Goal: Task Accomplishment & Management: Manage account settings

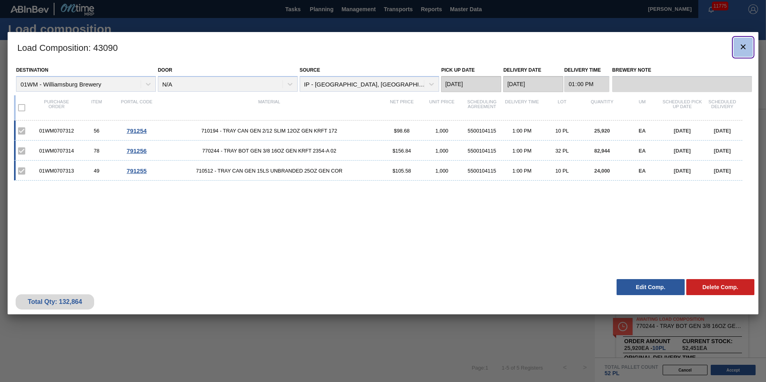
click at [743, 51] on icon "botão de ícone" at bounding box center [743, 47] width 10 height 10
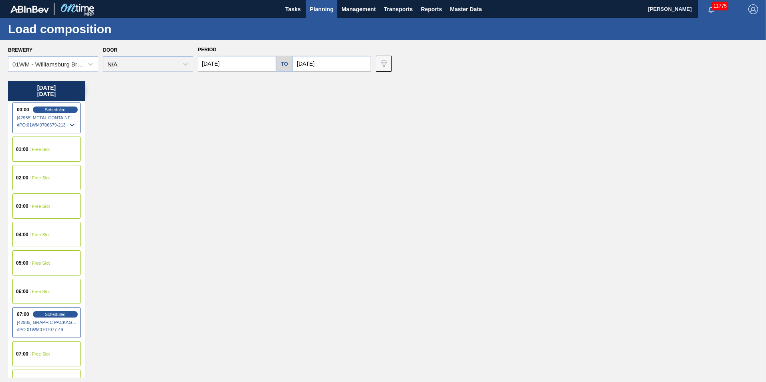
click at [318, 14] on button "Planning" at bounding box center [322, 9] width 32 height 18
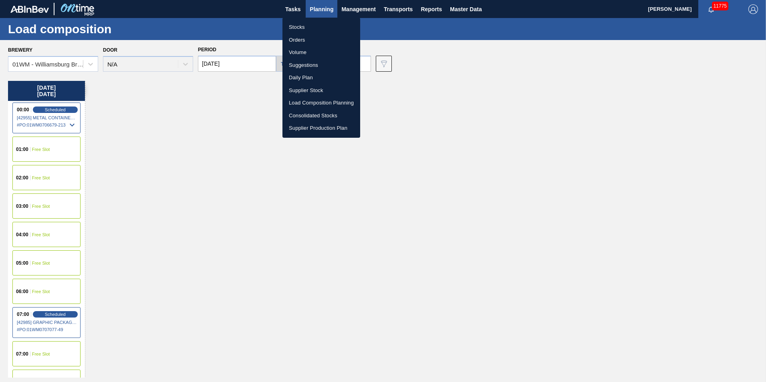
click at [166, 176] on div at bounding box center [383, 191] width 766 height 382
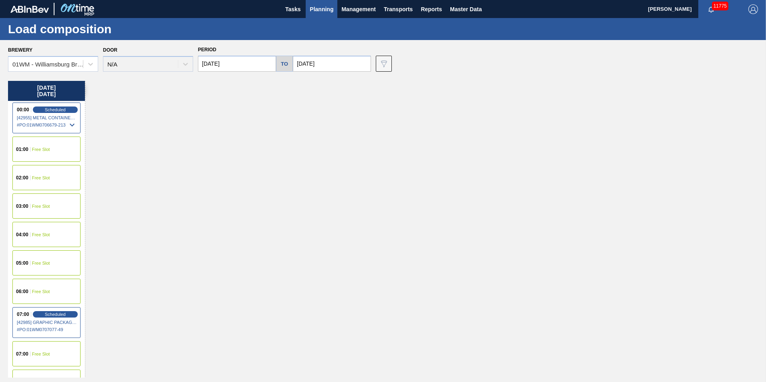
click at [260, 69] on input "[DATE]" at bounding box center [237, 64] width 78 height 16
click at [406, 189] on div "[DATE] 00:00 Scheduled [42955] METAL CONTAINER CORPORATION - 0008219743 # PO : …" at bounding box center [385, 229] width 754 height 297
click at [242, 63] on input "[DATE]" at bounding box center [237, 64] width 78 height 16
click at [206, 81] on button "Previous Month" at bounding box center [205, 83] width 6 height 6
click at [221, 157] on div "29" at bounding box center [220, 160] width 11 height 11
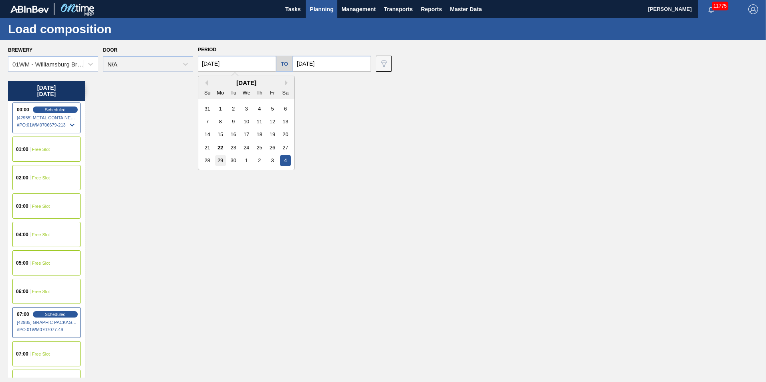
type input "[DATE]"
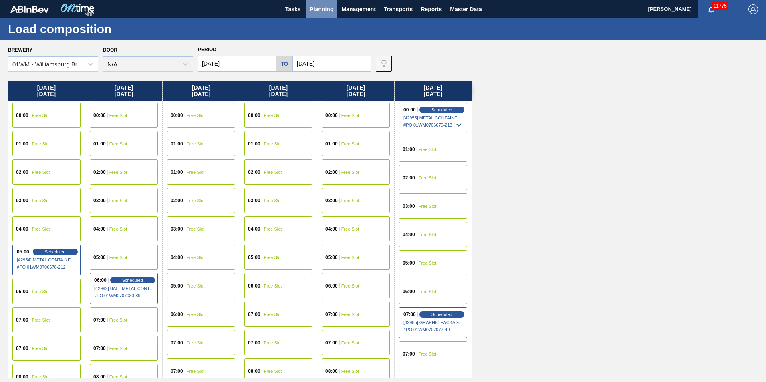
click at [322, 6] on span "Planning" at bounding box center [322, 9] width 24 height 10
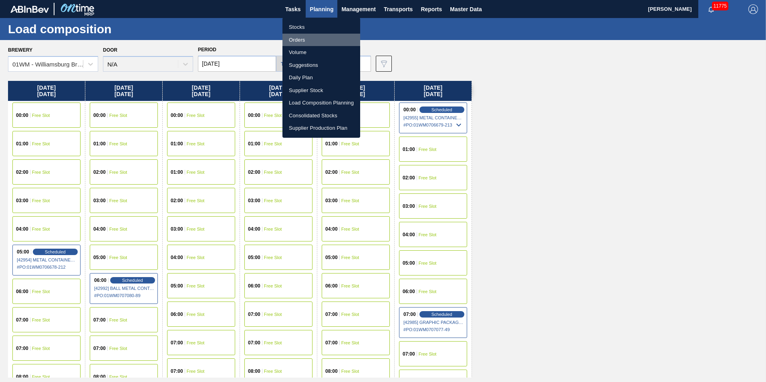
click at [317, 37] on li "Orders" at bounding box center [321, 40] width 78 height 13
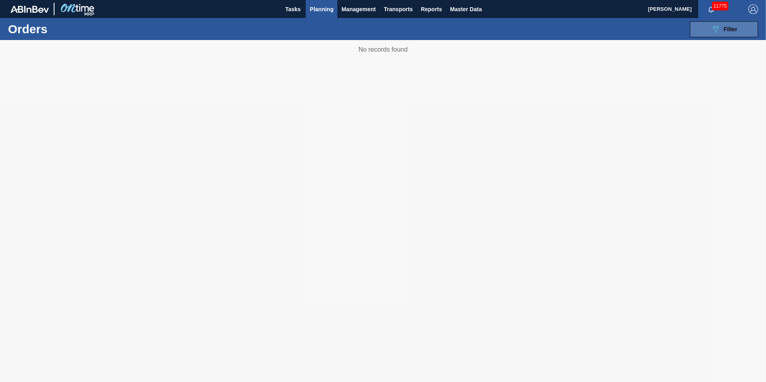
click at [722, 27] on div "089F7B8B-B2A5-4AFE-B5C0-19BA573D28AC Filter" at bounding box center [723, 29] width 26 height 10
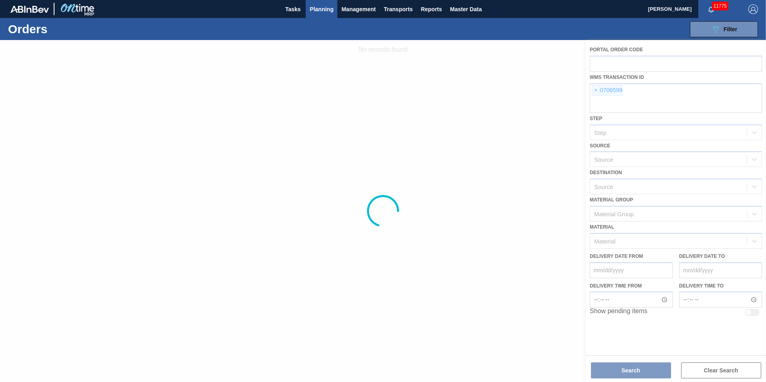
click at [596, 92] on div at bounding box center [383, 211] width 766 height 342
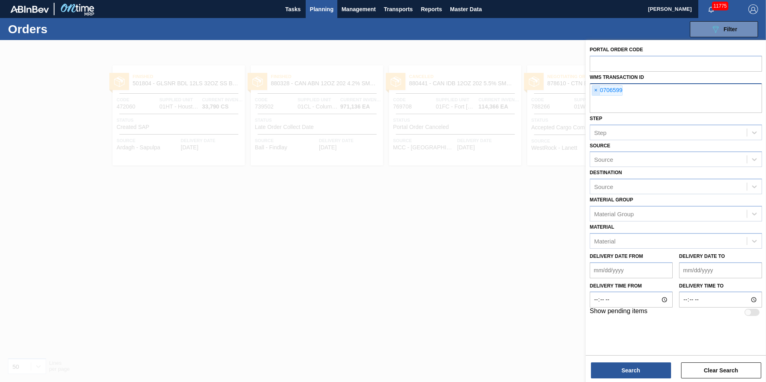
click at [594, 91] on span "×" at bounding box center [596, 91] width 8 height 10
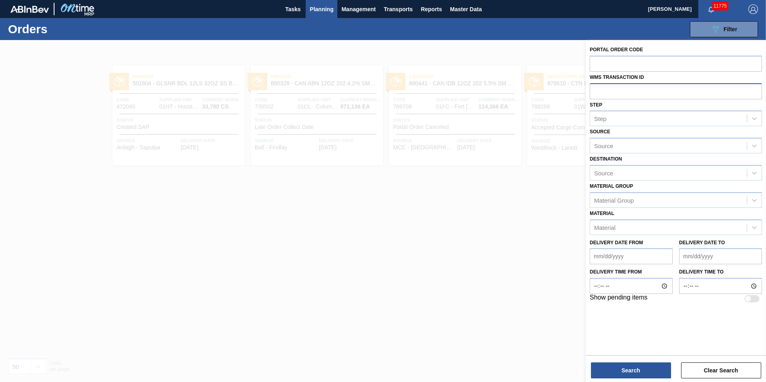
click at [268, 342] on div at bounding box center [383, 231] width 766 height 382
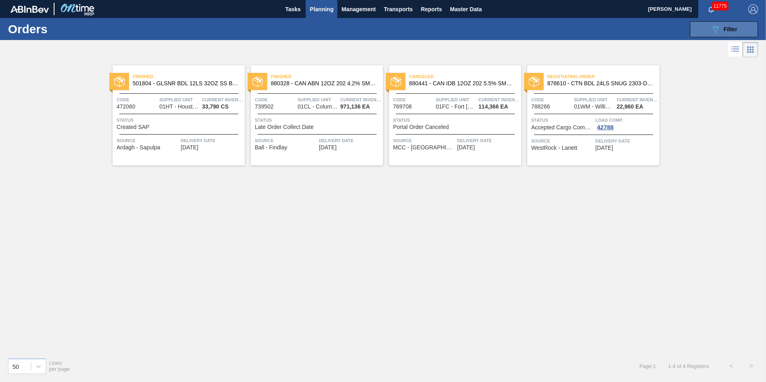
drag, startPoint x: 720, startPoint y: 33, endPoint x: 715, endPoint y: 33, distance: 4.4
click at [720, 33] on icon "089F7B8B-B2A5-4AFE-B5C0-19BA573D28AC" at bounding box center [715, 29] width 10 height 10
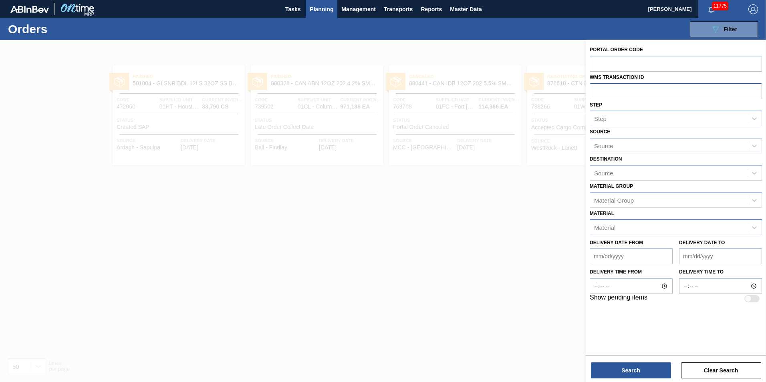
click at [629, 233] on div "Material" at bounding box center [668, 227] width 157 height 12
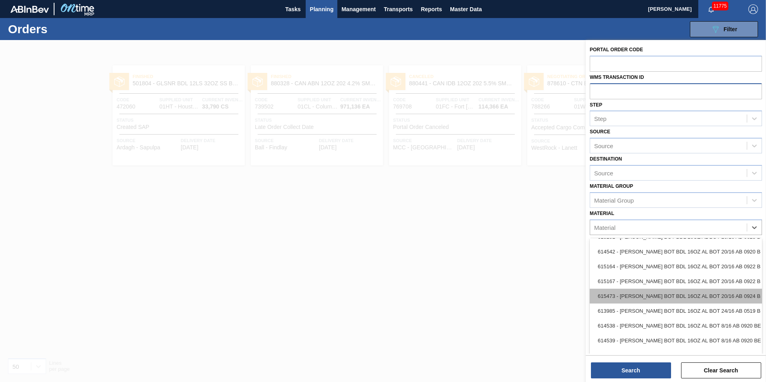
scroll to position [521, 0]
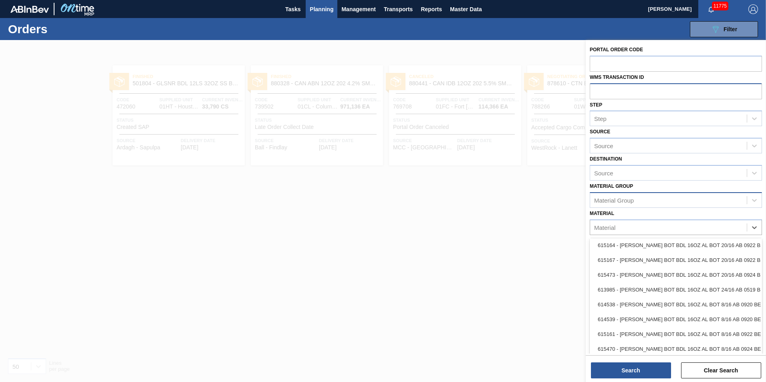
click at [642, 199] on div "Material Group" at bounding box center [668, 200] width 157 height 12
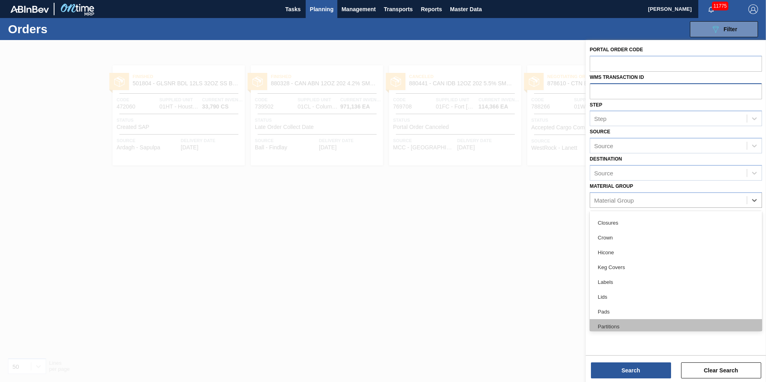
scroll to position [40, 0]
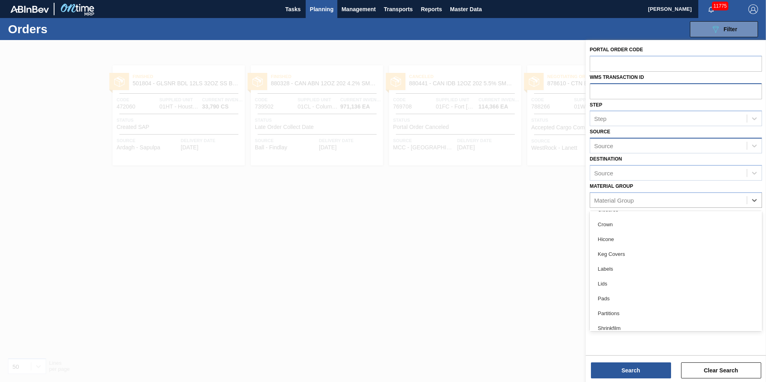
click at [620, 151] on div "Source" at bounding box center [668, 146] width 157 height 12
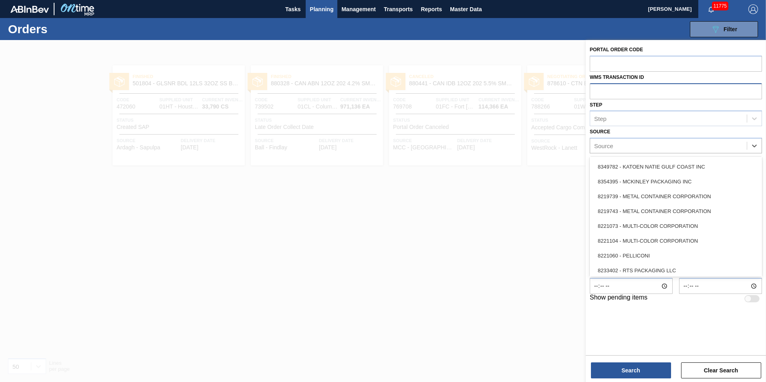
scroll to position [357, 0]
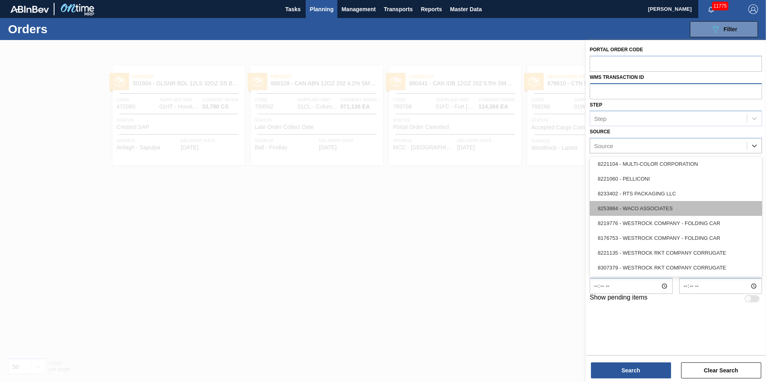
click at [655, 204] on div "8253884 - WACO ASSOCIATES" at bounding box center [676, 208] width 172 height 15
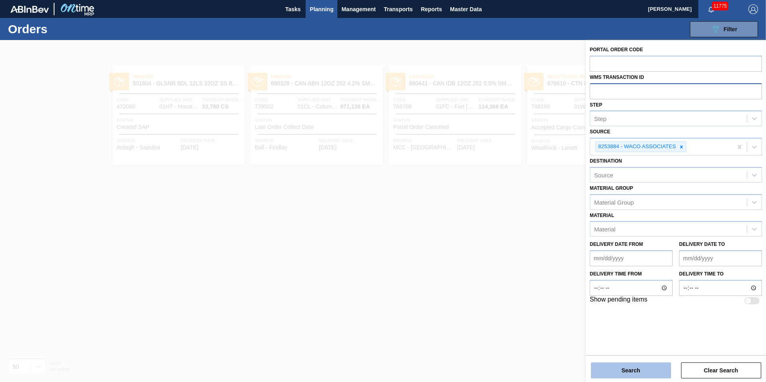
click at [639, 370] on button "Search" at bounding box center [631, 370] width 80 height 16
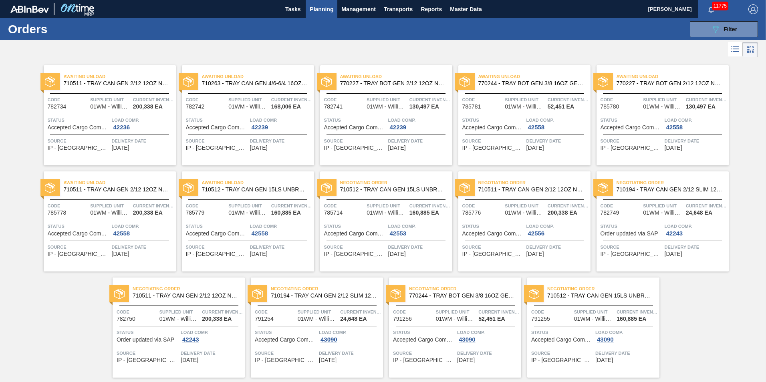
click at [317, 7] on span "Planning" at bounding box center [322, 9] width 24 height 10
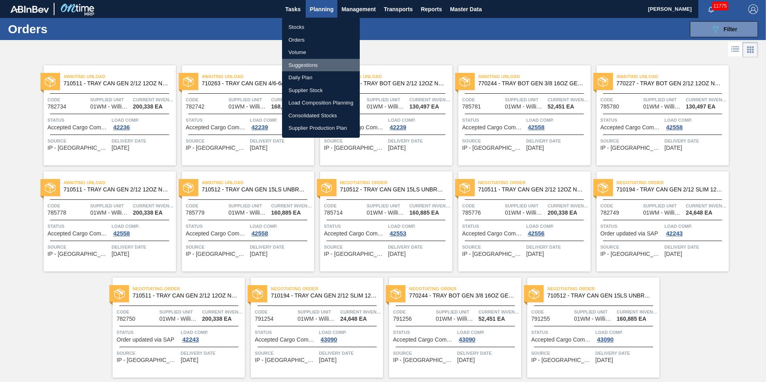
click at [309, 64] on li "Suggestions" at bounding box center [321, 65] width 78 height 13
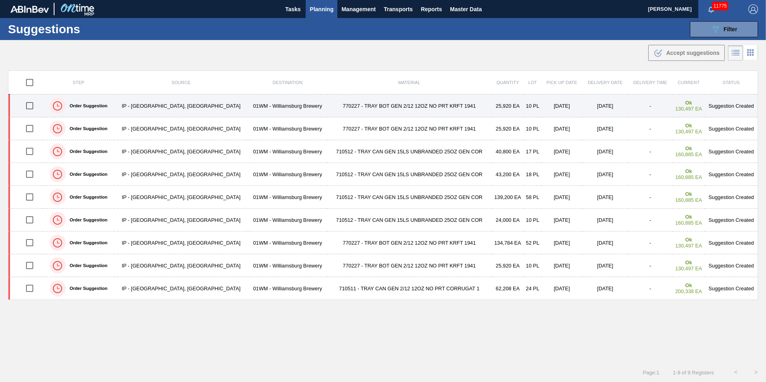
click at [31, 104] on input "checkbox" at bounding box center [29, 105] width 17 height 17
checkbox input "true"
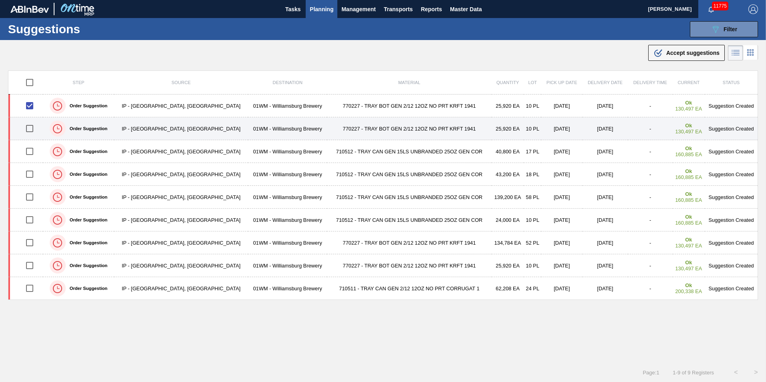
click at [33, 127] on input "checkbox" at bounding box center [29, 128] width 17 height 17
checkbox input "true"
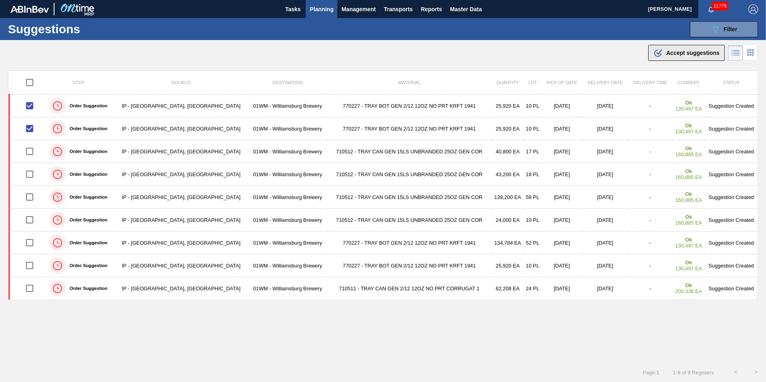
click at [670, 56] on div ".b{fill:var(--color-action-default)} Accept suggestions" at bounding box center [686, 53] width 66 height 10
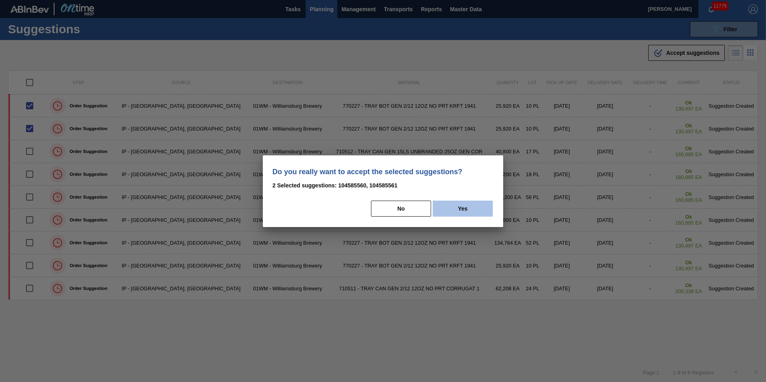
click at [466, 215] on button "Yes" at bounding box center [463, 209] width 60 height 16
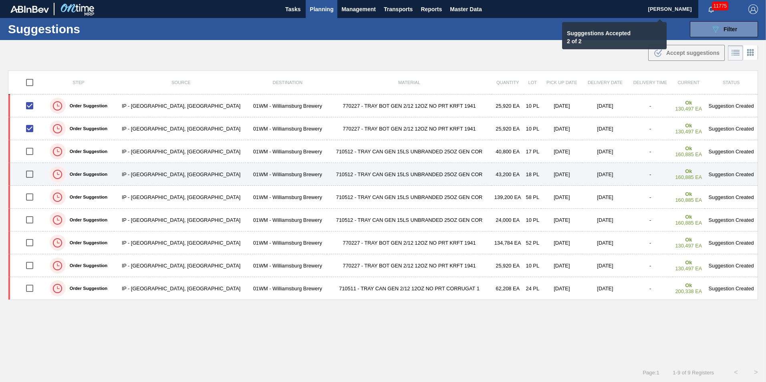
checkbox input "false"
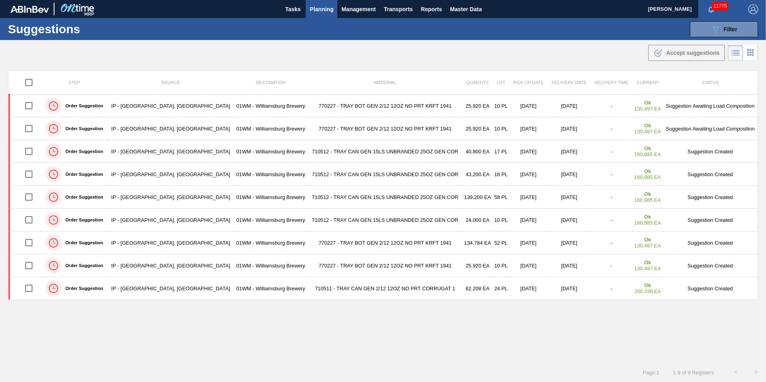
click at [313, 9] on span "Planning" at bounding box center [322, 9] width 24 height 10
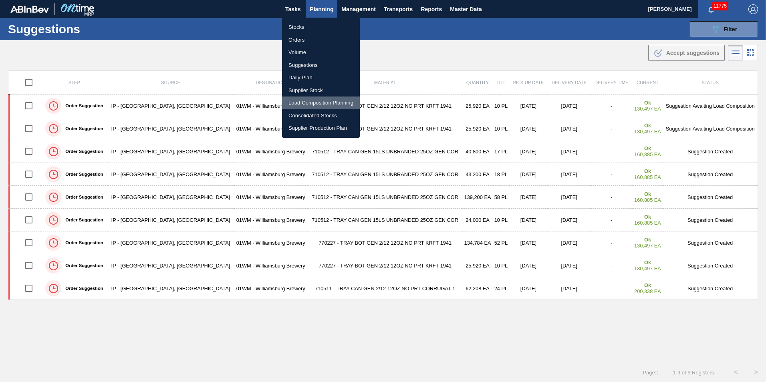
click at [299, 100] on li "Load Composition Planning" at bounding box center [321, 103] width 78 height 13
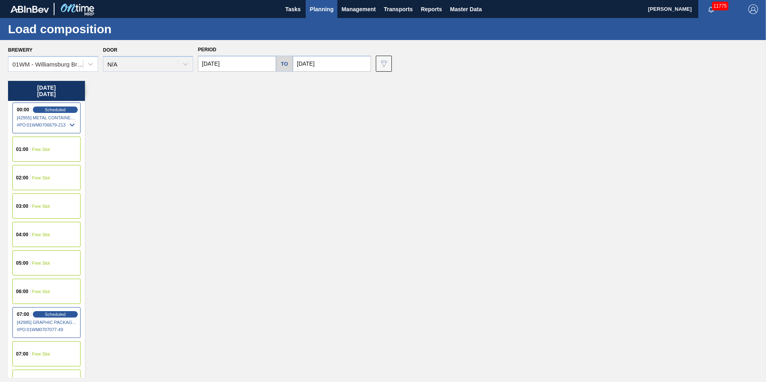
click at [223, 56] on input "[DATE]" at bounding box center [237, 64] width 78 height 16
click at [219, 108] on div "29" at bounding box center [220, 108] width 11 height 11
type input "[DATE]"
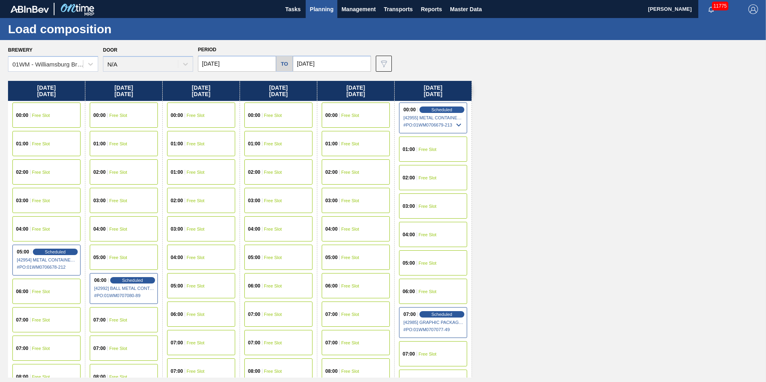
click at [318, 14] on button "Planning" at bounding box center [322, 9] width 32 height 18
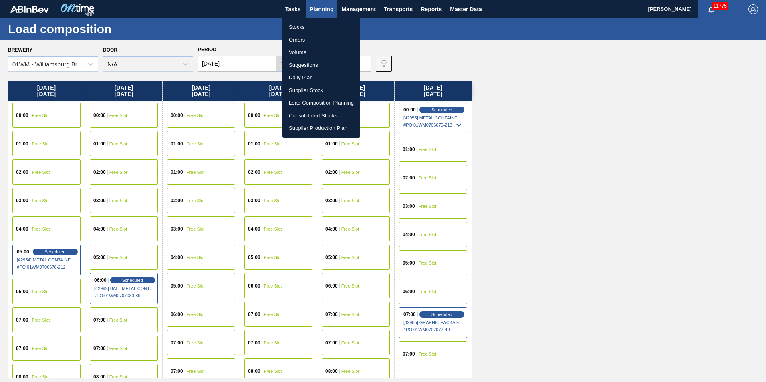
click at [307, 64] on li "Suggestions" at bounding box center [321, 65] width 78 height 13
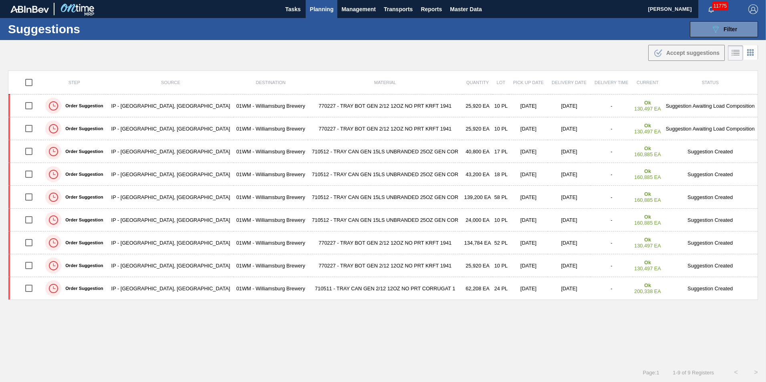
click at [323, 7] on span "Planning" at bounding box center [322, 9] width 24 height 10
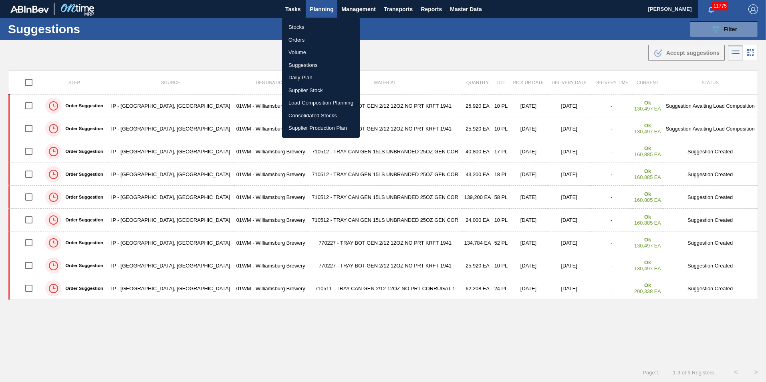
click at [300, 38] on li "Orders" at bounding box center [321, 40] width 78 height 13
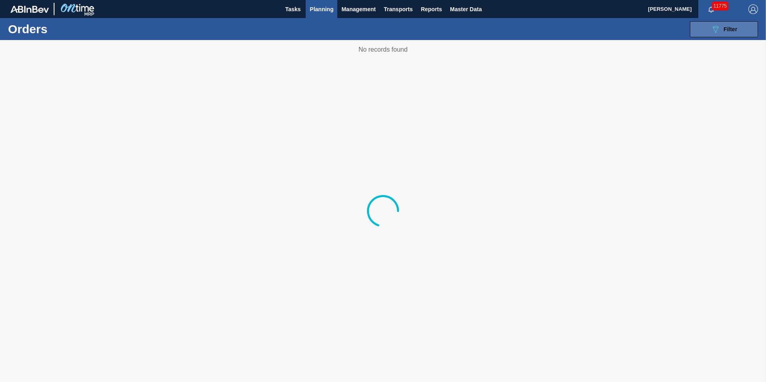
click at [736, 35] on button "089F7B8B-B2A5-4AFE-B5C0-19BA573D28AC Filter" at bounding box center [724, 29] width 68 height 16
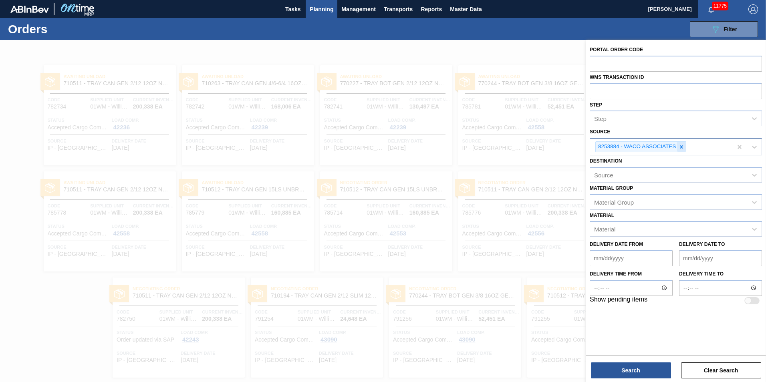
click at [682, 147] on icon at bounding box center [681, 146] width 3 height 3
click at [610, 95] on input "text" at bounding box center [676, 90] width 172 height 15
type input "0705576"
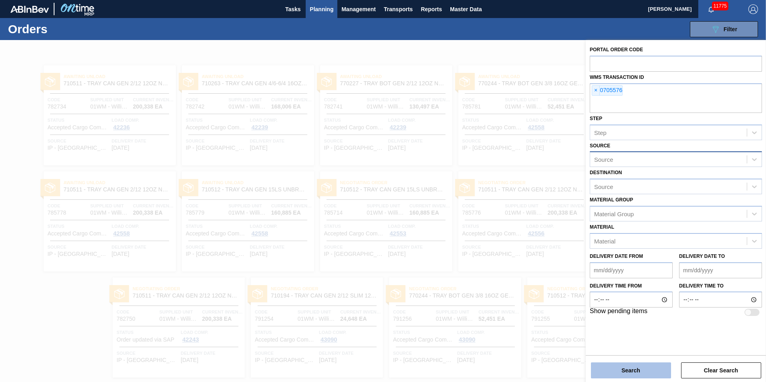
click at [638, 367] on button "Search" at bounding box center [631, 370] width 80 height 16
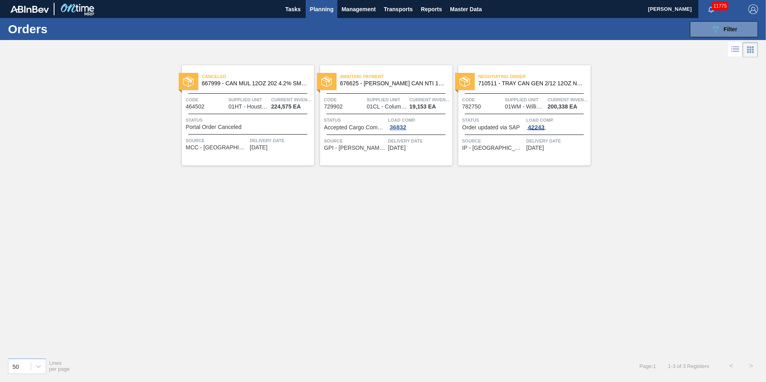
click at [533, 128] on div "42243" at bounding box center [536, 127] width 20 height 6
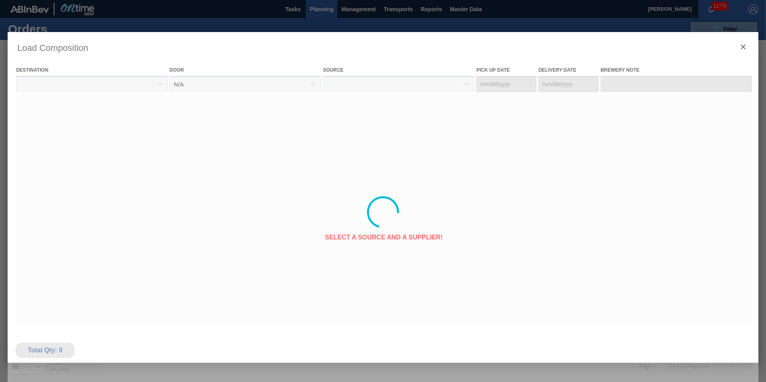
type Date "[DATE]"
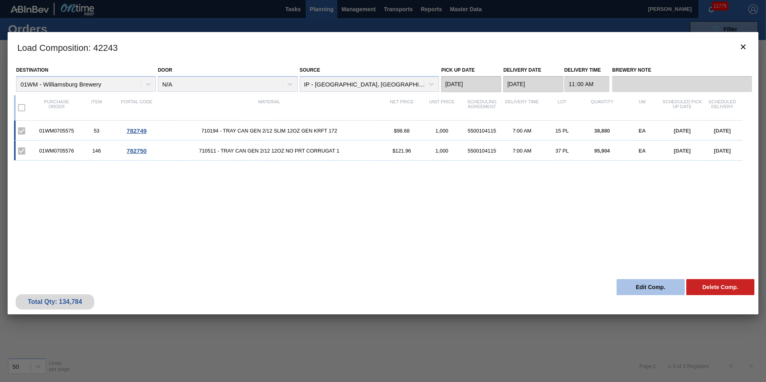
click at [638, 288] on button "Edit Comp." at bounding box center [650, 287] width 68 height 16
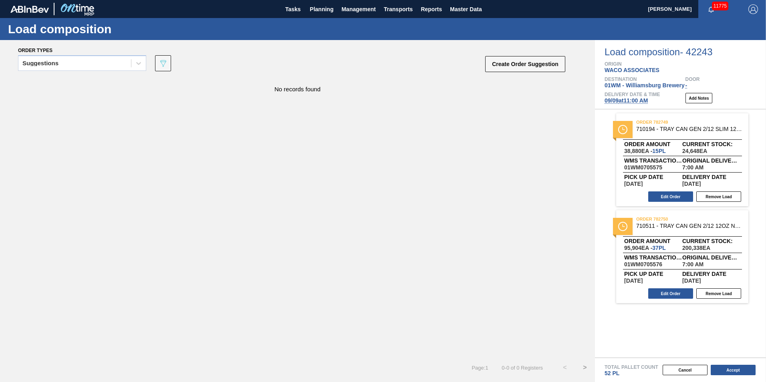
click at [631, 101] on span "[DATE] 11:00 AM" at bounding box center [625, 100] width 43 height 6
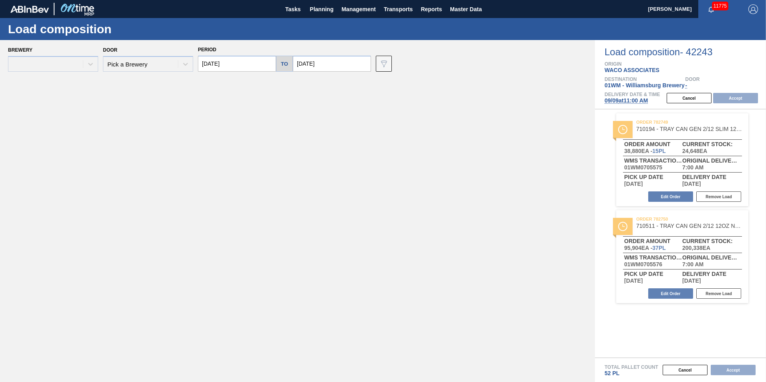
type input "[DATE]"
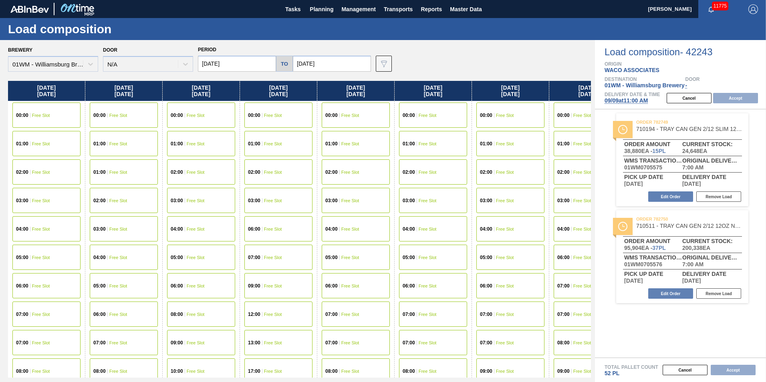
click at [332, 64] on input "[DATE]" at bounding box center [332, 64] width 78 height 16
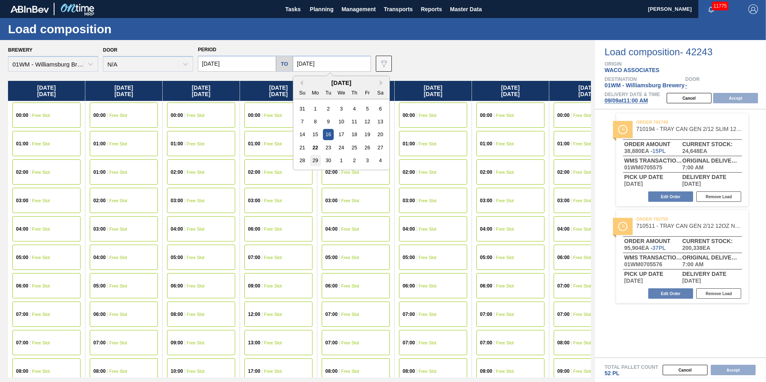
click at [310, 159] on div "29" at bounding box center [315, 160] width 11 height 11
type input "[DATE]"
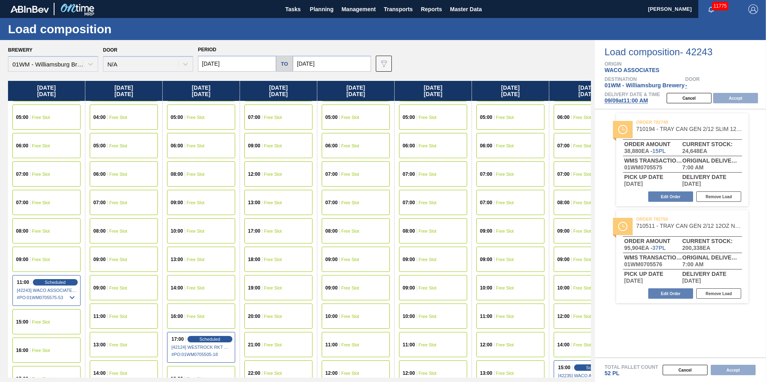
scroll to position [160, 0]
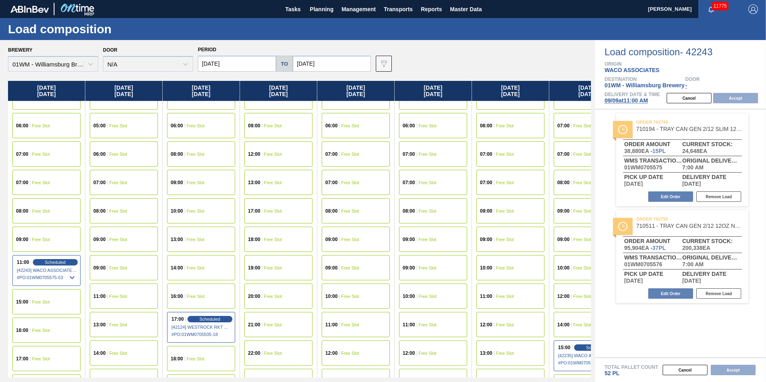
click at [51, 155] on div "07:00 Free Slot" at bounding box center [46, 153] width 68 height 25
click at [732, 98] on button "Accept" at bounding box center [735, 98] width 45 height 10
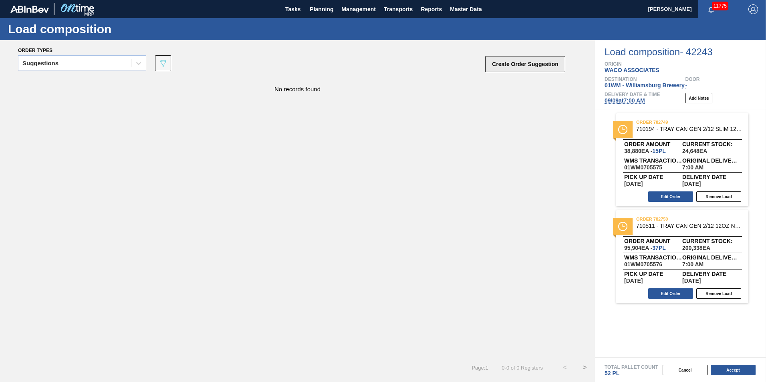
click at [523, 63] on button "Create Order Suggestion" at bounding box center [525, 64] width 80 height 16
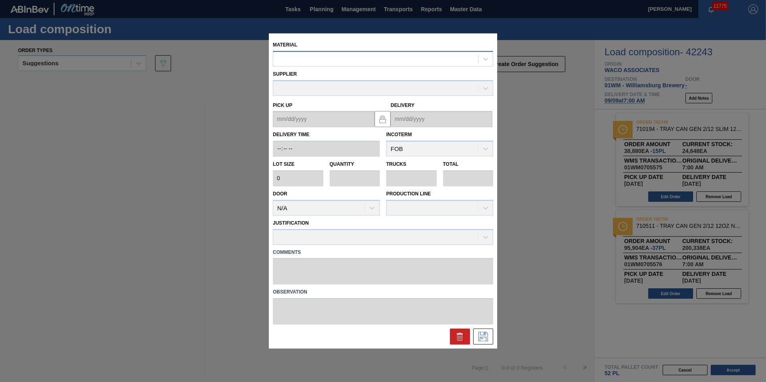
click at [324, 59] on div at bounding box center [375, 59] width 205 height 12
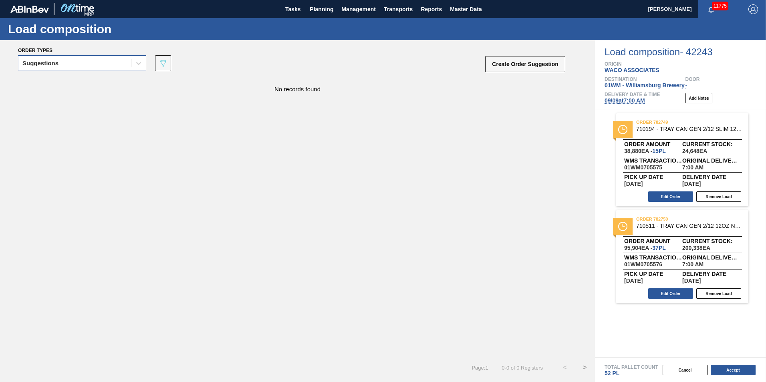
click at [54, 62] on div "Suggestions" at bounding box center [40, 63] width 36 height 6
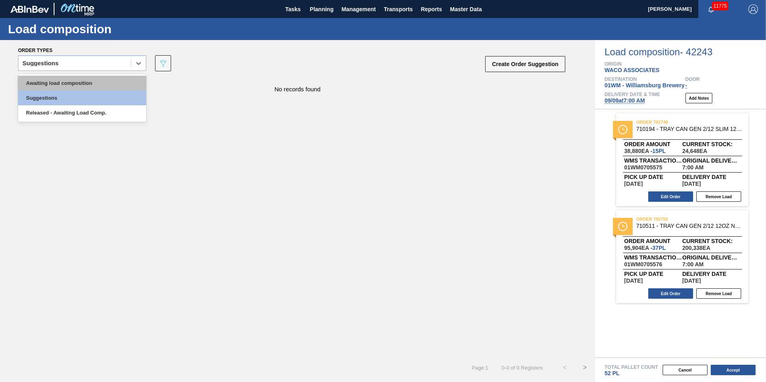
click at [52, 78] on div "Awaiting load composition" at bounding box center [82, 83] width 128 height 15
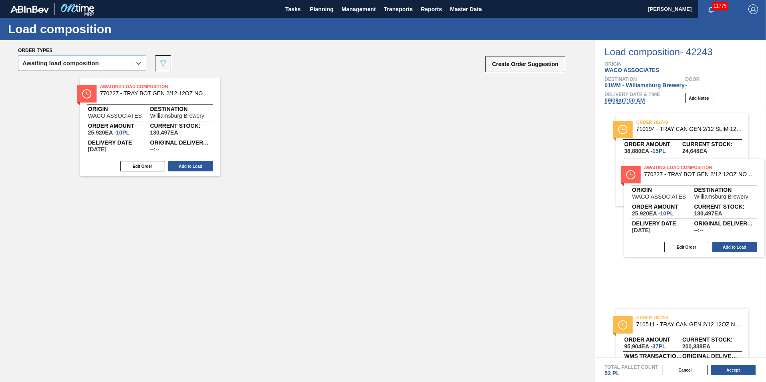
drag, startPoint x: 229, startPoint y: 159, endPoint x: 724, endPoint y: 226, distance: 500.0
click at [724, 226] on div "Order types option Awaiting load composition, selected. Select is focused ,type…" at bounding box center [383, 211] width 766 height 342
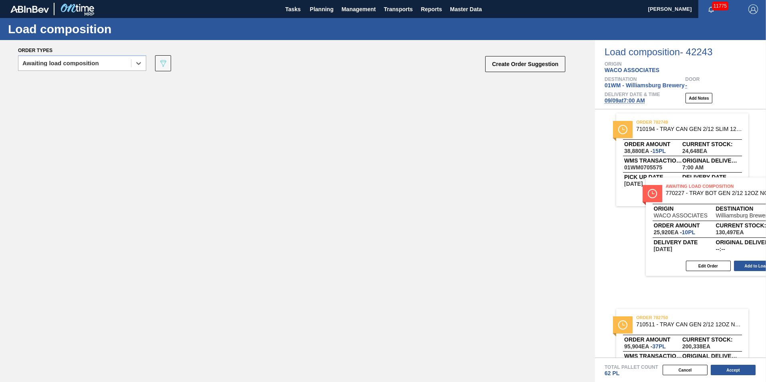
drag, startPoint x: 175, startPoint y: 122, endPoint x: 754, endPoint y: 224, distance: 588.1
click at [754, 224] on div "Order types option Awaiting load composition, selected. Select is focused ,type…" at bounding box center [383, 211] width 766 height 342
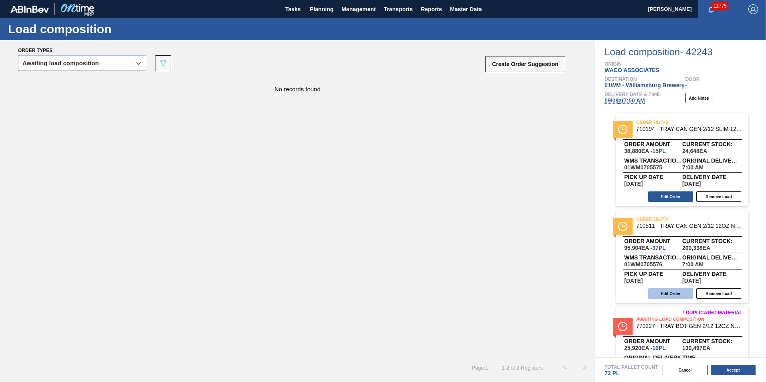
click at [666, 290] on button "Edit Order" at bounding box center [670, 293] width 45 height 10
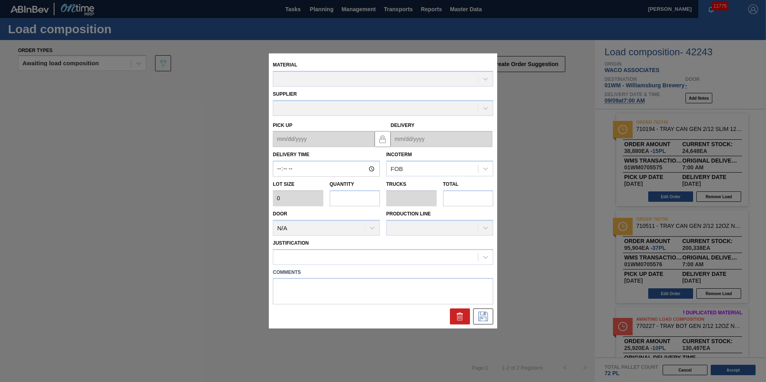
type input "07:00:00"
type input "2,592"
type input "37"
type input "0.712"
type input "95,904"
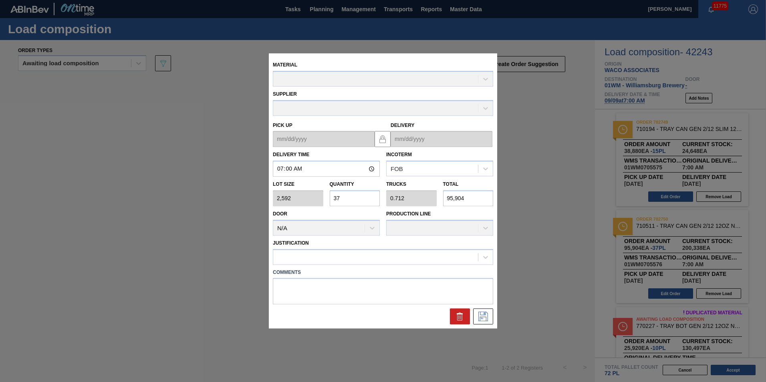
type up "[DATE]"
type input "[DATE]"
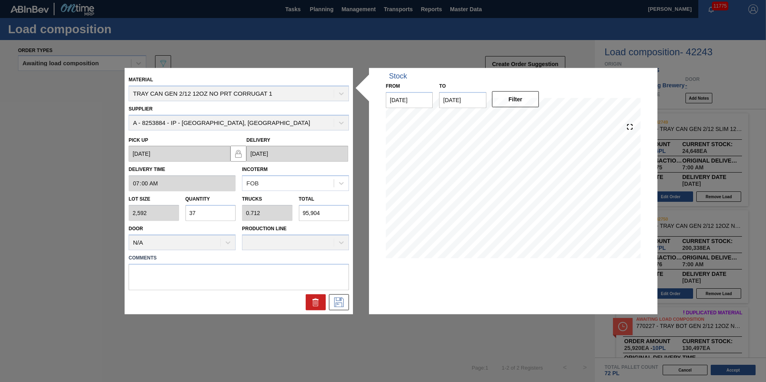
click at [212, 215] on input "37" at bounding box center [210, 213] width 50 height 16
click at [141, 215] on div "Lot size 2,592 Quantity 37 Trucks 0.712 Total 95,904" at bounding box center [238, 206] width 227 height 30
click at [211, 211] on input "37" at bounding box center [210, 213] width 50 height 16
type input "3"
type input "0.058"
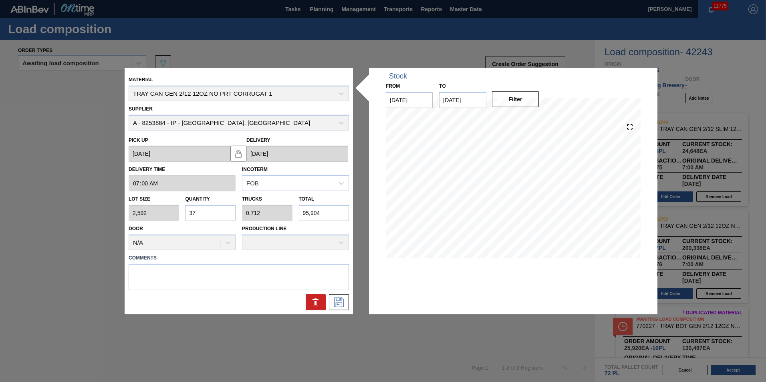
type input "7,776"
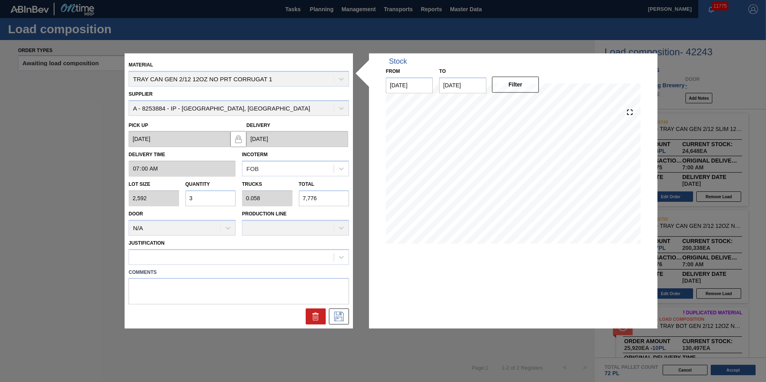
type input "0"
type input "17"
type input "0.327"
type input "44,064"
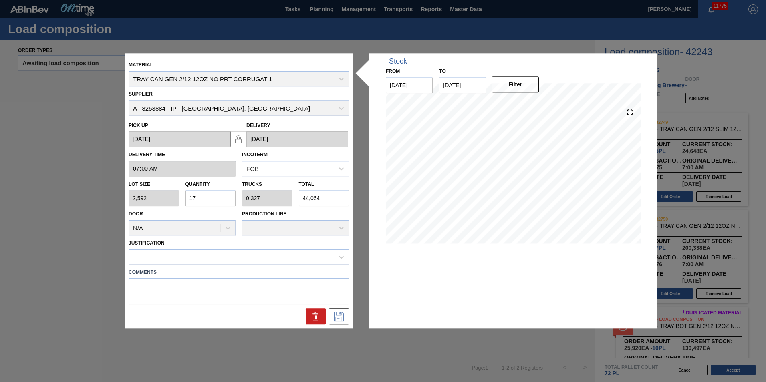
type input "17"
click at [344, 258] on icon at bounding box center [341, 257] width 8 height 8
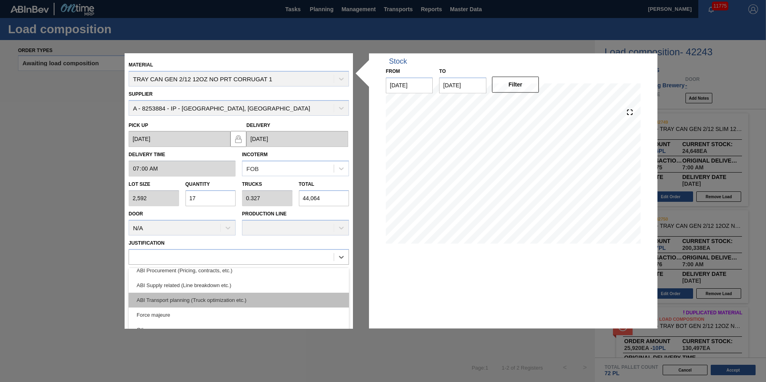
scroll to position [110, 0]
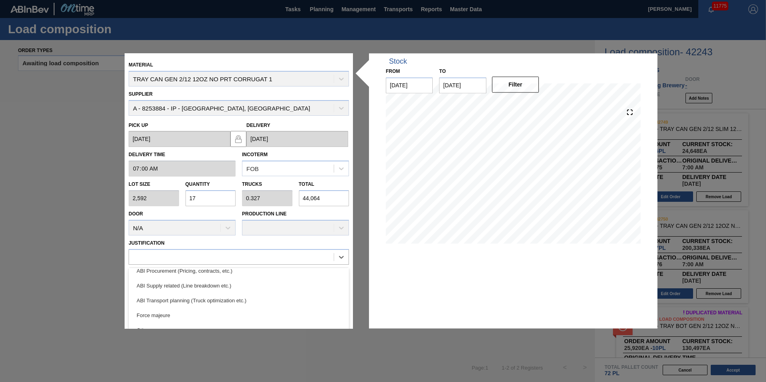
drag, startPoint x: 242, startPoint y: 285, endPoint x: 349, endPoint y: 326, distance: 115.1
click at [350, 328] on div "Material TRAY CAN GEN 2/12 12OZ NO PRT CORRUGAT 1 Supplier A - 8253884 - IP - […" at bounding box center [239, 190] width 228 height 275
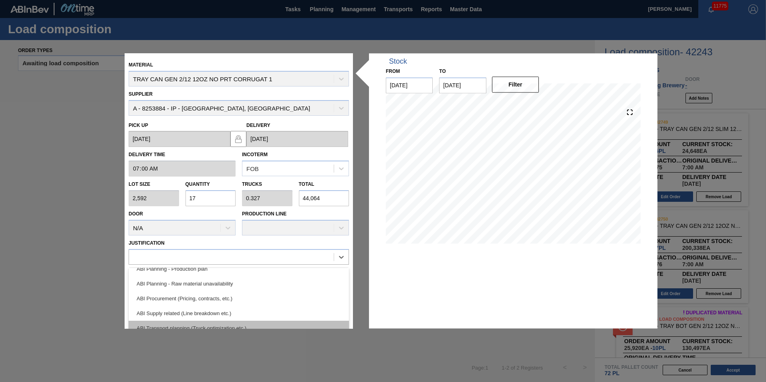
scroll to position [70, 0]
click at [262, 286] on div "ABI Planning - Production plan" at bounding box center [239, 281] width 220 height 15
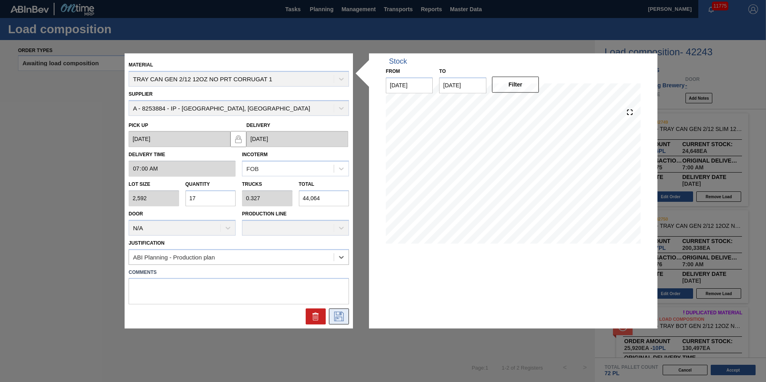
click at [343, 319] on icon at bounding box center [339, 317] width 10 height 10
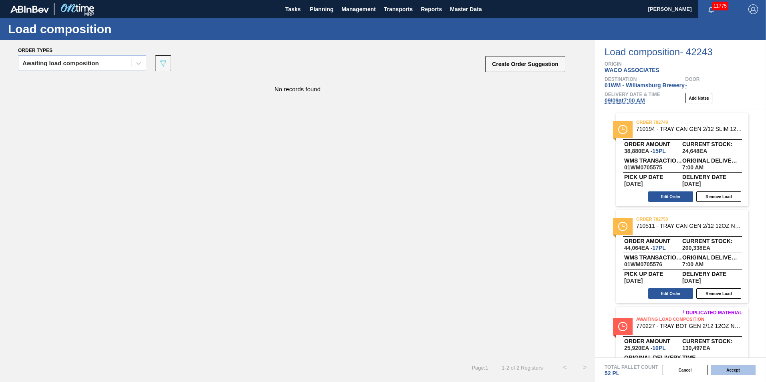
click at [743, 372] on button "Accept" at bounding box center [732, 370] width 45 height 10
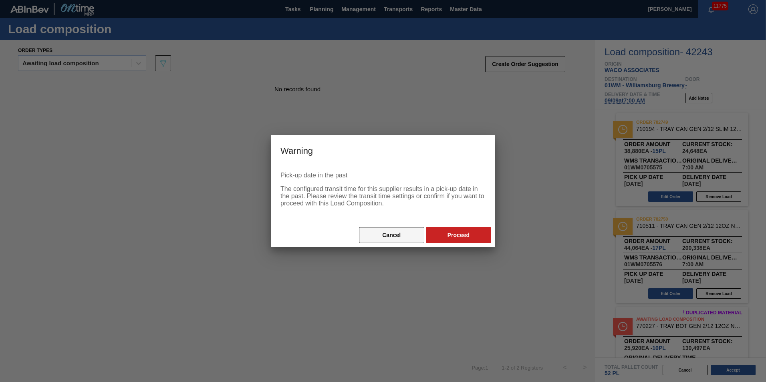
click at [387, 233] on button "Cancel" at bounding box center [391, 235] width 65 height 16
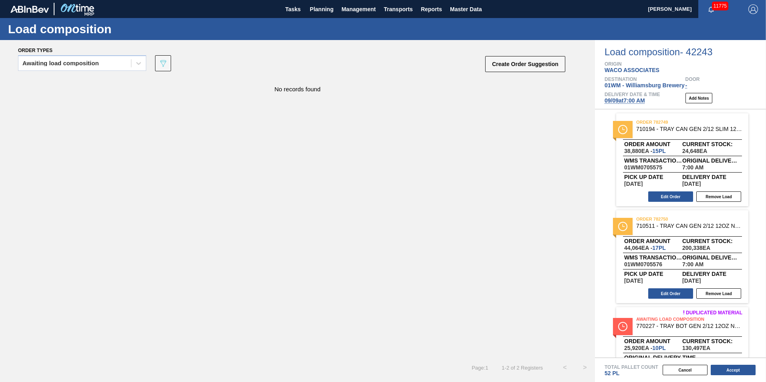
click at [638, 103] on span "[DATE] 7:00 AM" at bounding box center [624, 100] width 40 height 6
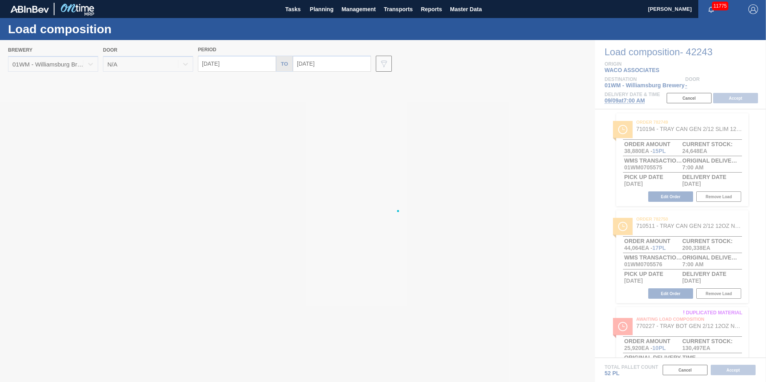
type input "[DATE]"
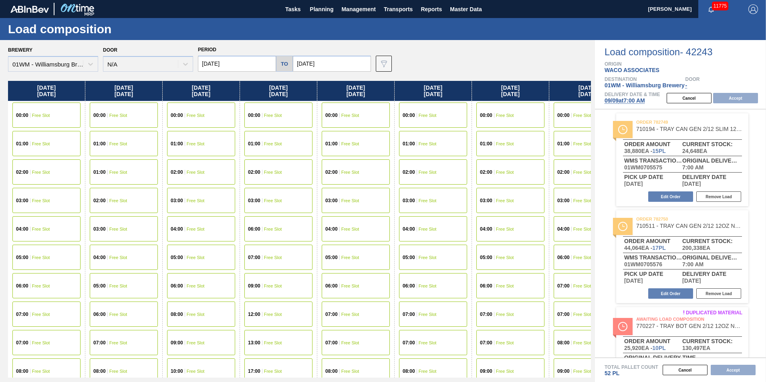
click at [308, 60] on input "[DATE]" at bounding box center [332, 64] width 78 height 16
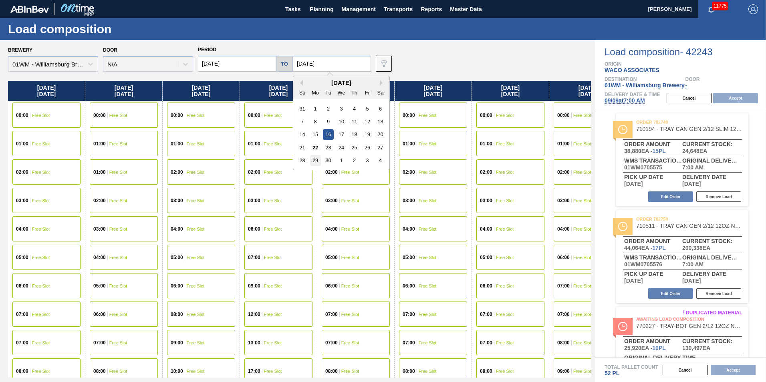
click at [318, 161] on div "29" at bounding box center [315, 160] width 11 height 11
type input "[DATE]"
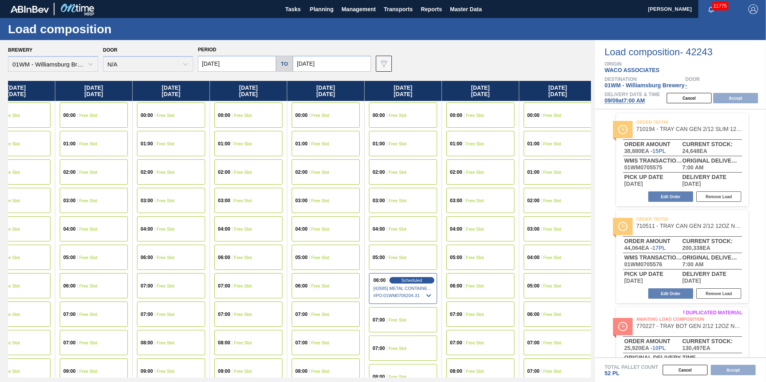
drag, startPoint x: 14, startPoint y: 80, endPoint x: -274, endPoint y: 41, distance: 291.0
click at [0, 0] on html "Tasks Planning Management Transports Reports Master Data [PERSON_NAME] 11775 Ma…" at bounding box center [383, 0] width 766 height 0
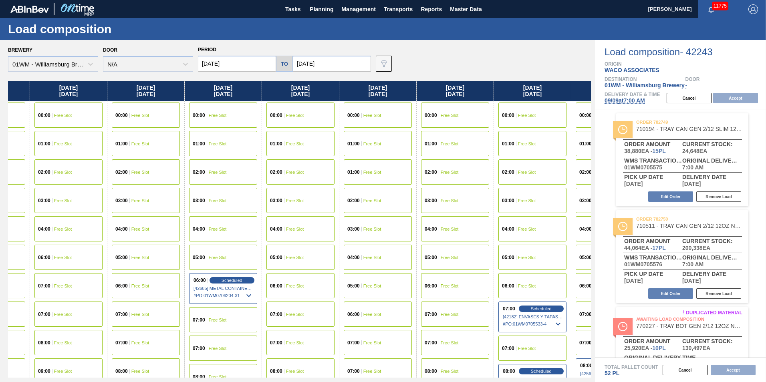
scroll to position [0, 1040]
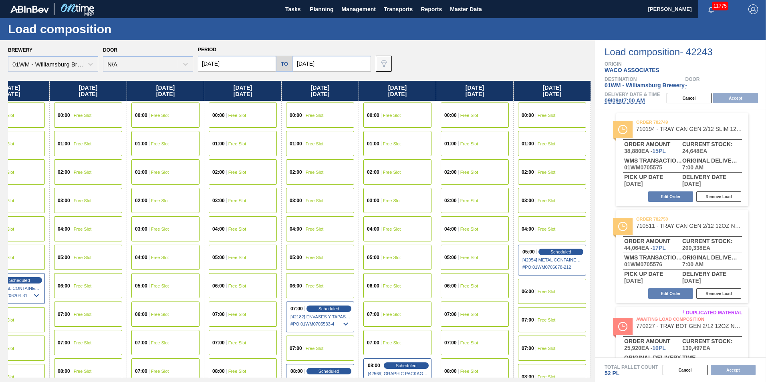
drag, startPoint x: 296, startPoint y: 119, endPoint x: 111, endPoint y: 126, distance: 185.2
click at [111, 126] on div "[DATE] 00:00 Free Slot 01:00 Free Slot 02:00 Free Slot 03:00 Free Slot 04:00 Fr…" at bounding box center [299, 229] width 583 height 297
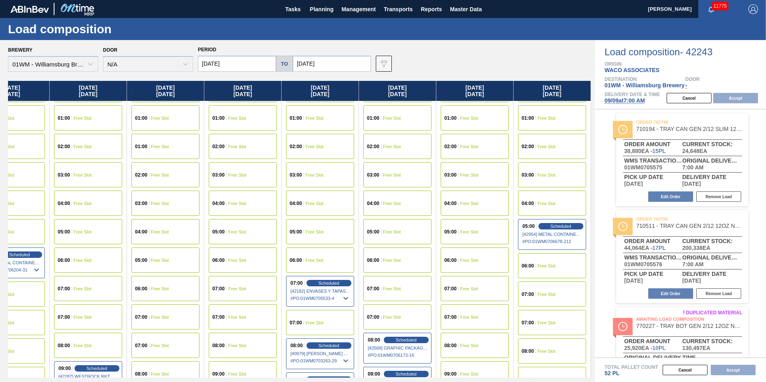
scroll to position [40, 1040]
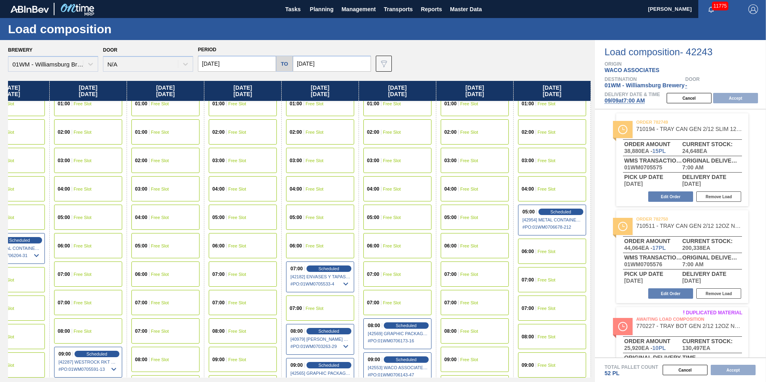
click at [533, 277] on div "07:00 Free Slot" at bounding box center [552, 279] width 68 height 25
click at [739, 97] on button "Accept" at bounding box center [735, 98] width 45 height 10
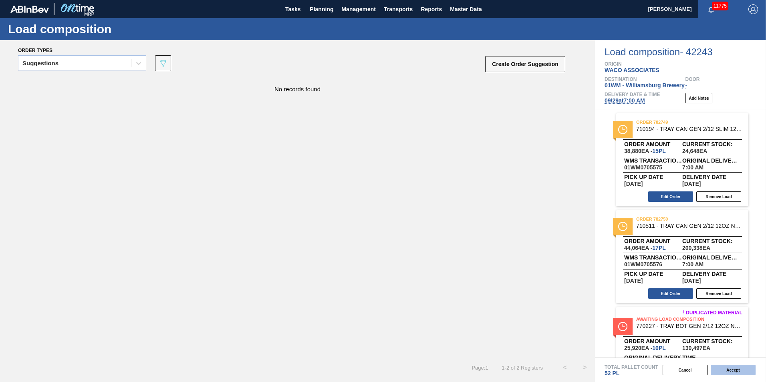
click at [718, 371] on button "Accept" at bounding box center [732, 370] width 45 height 10
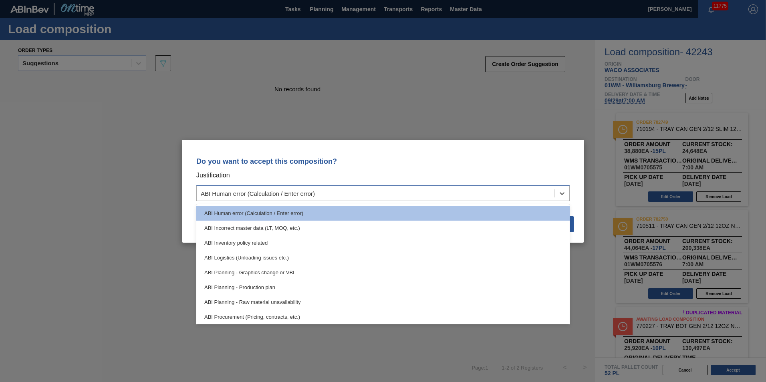
click at [480, 198] on div "ABI Human error (Calculation / Enter error)" at bounding box center [376, 193] width 358 height 12
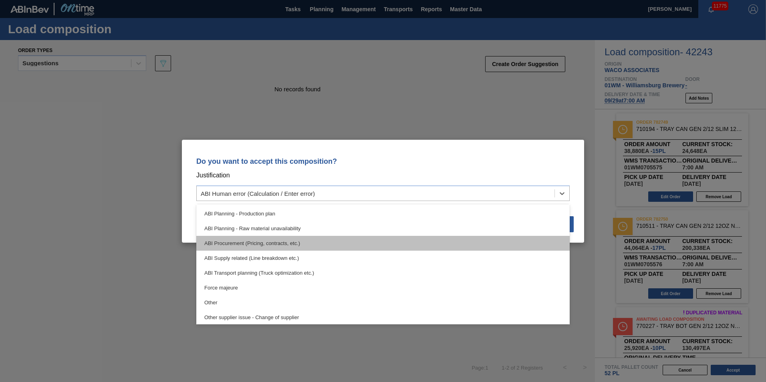
scroll to position [80, 0]
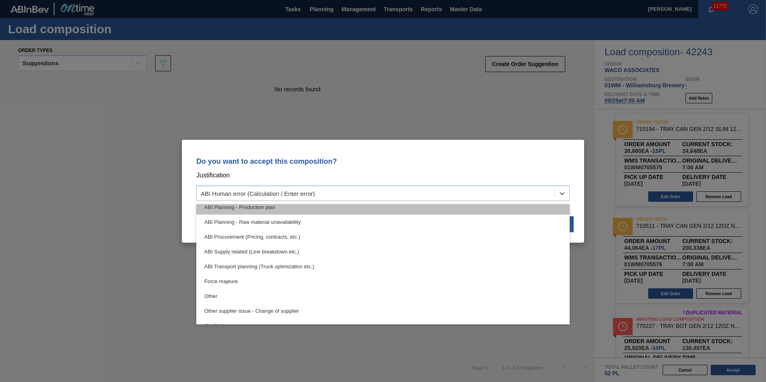
click at [363, 210] on div "ABI Planning - Production plan" at bounding box center [382, 207] width 373 height 15
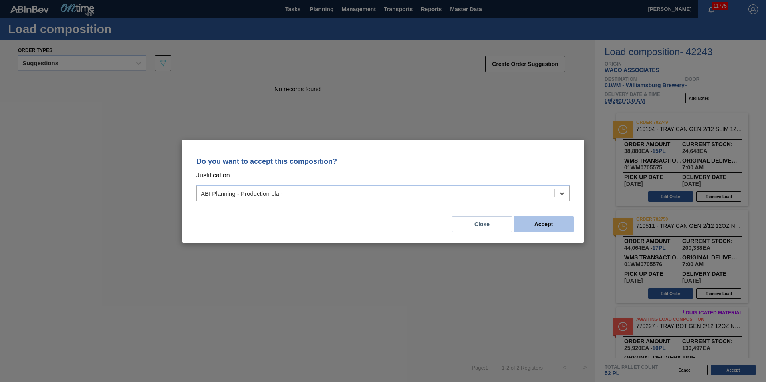
click at [555, 225] on button "Accept" at bounding box center [543, 224] width 60 height 16
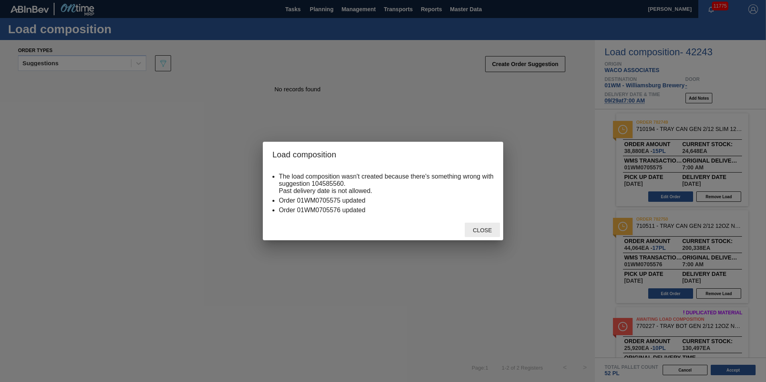
click at [486, 233] on div "Close" at bounding box center [482, 230] width 35 height 15
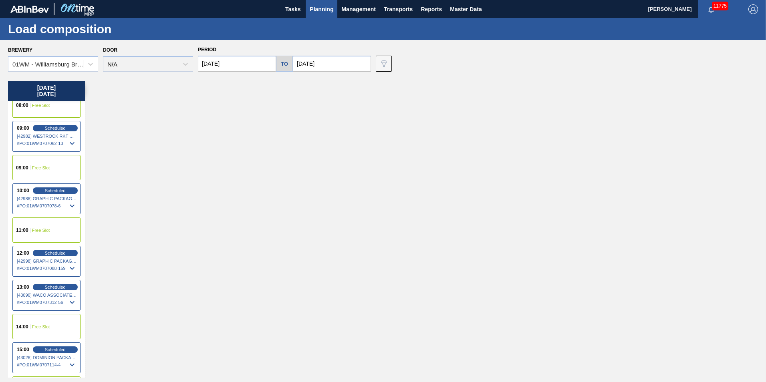
scroll to position [280, 0]
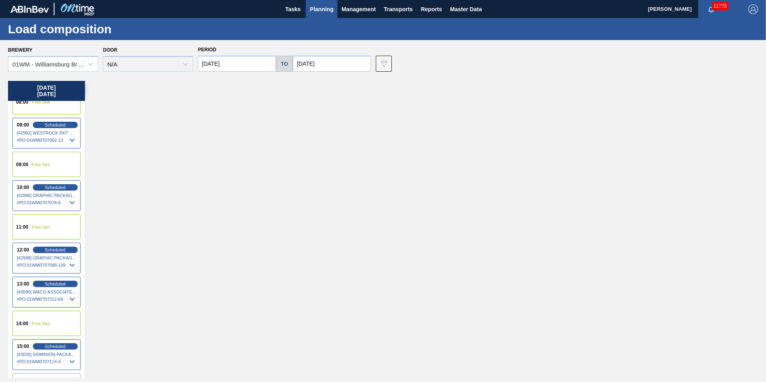
click at [239, 62] on input "[DATE]" at bounding box center [237, 64] width 78 height 16
click at [207, 82] on button "Previous Month" at bounding box center [205, 83] width 6 height 6
click at [218, 159] on div "29" at bounding box center [220, 160] width 11 height 11
type input "[DATE]"
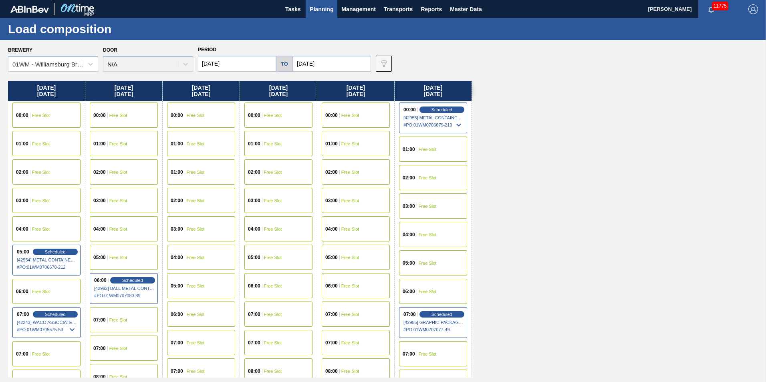
drag, startPoint x: 431, startPoint y: 93, endPoint x: 185, endPoint y: 94, distance: 246.7
click at [185, 94] on div "[DATE] 00:00 Free Slot 01:00 Free Slot 02:00 Free Slot 03:00 Free Slot 04:00 Fr…" at bounding box center [385, 229] width 754 height 297
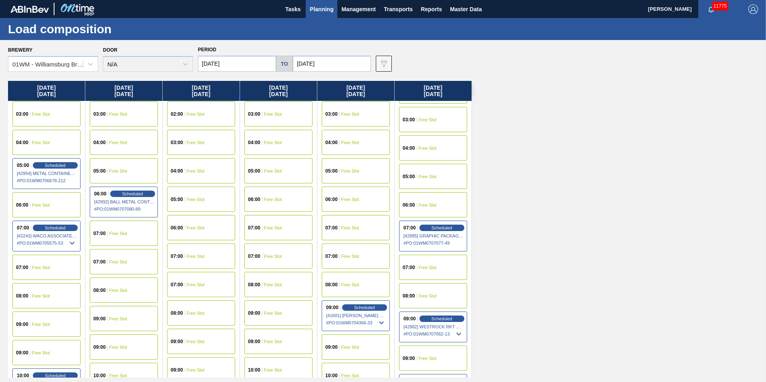
scroll to position [80, 0]
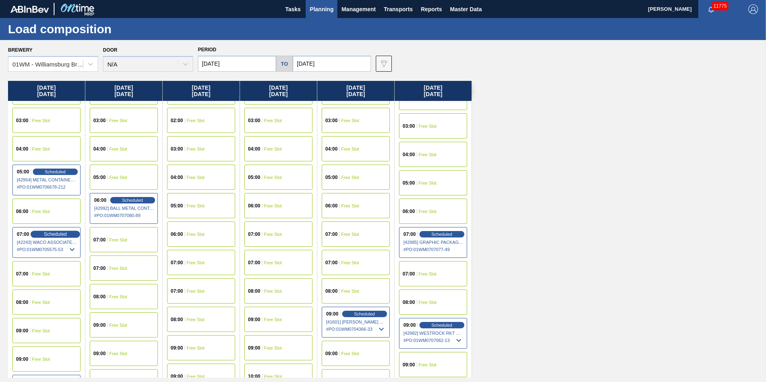
click at [58, 235] on span "Scheduled" at bounding box center [55, 233] width 23 height 5
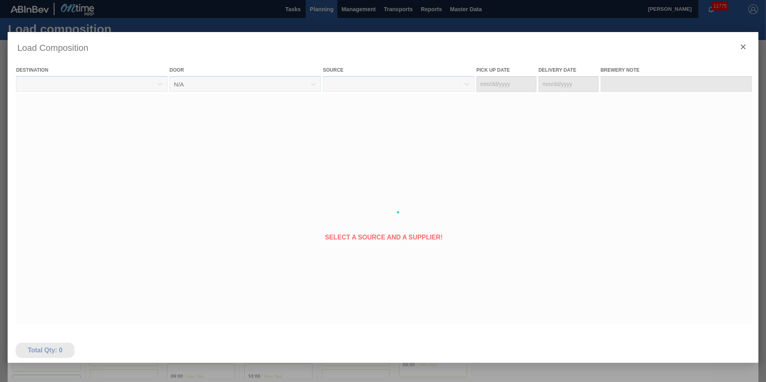
type Date "[DATE]"
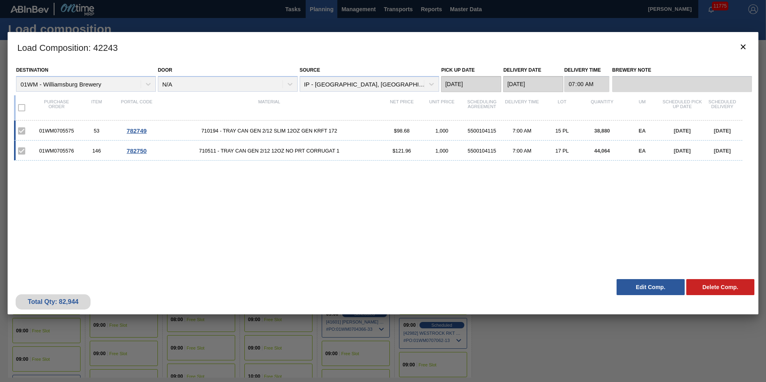
click at [636, 287] on button "Edit Comp." at bounding box center [650, 287] width 68 height 16
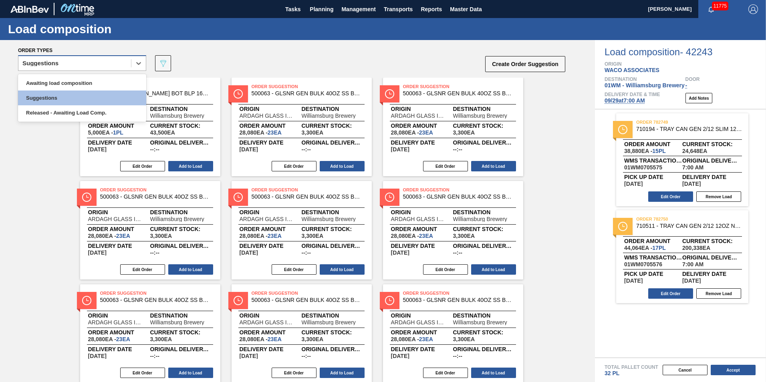
click at [22, 66] on div "Suggestions" at bounding box center [74, 64] width 113 height 12
click at [46, 79] on div "Awaiting load composition" at bounding box center [82, 83] width 128 height 15
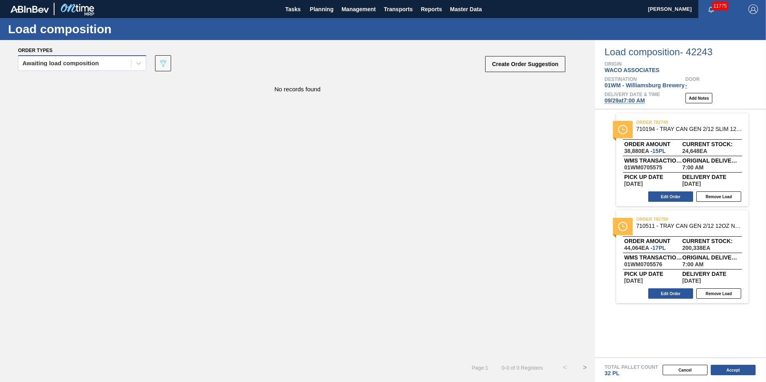
click at [64, 59] on div "Awaiting load composition" at bounding box center [74, 64] width 113 height 12
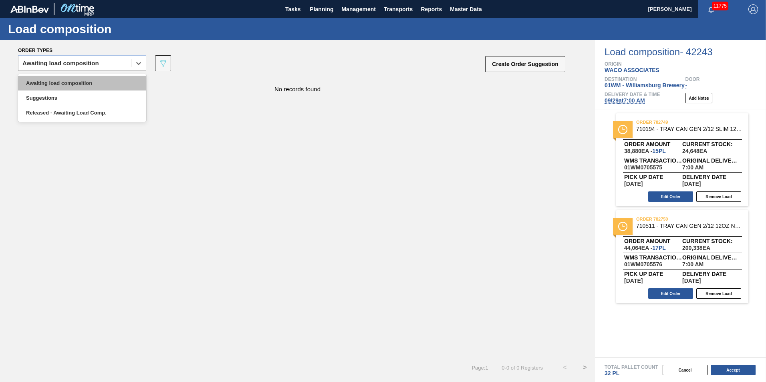
click at [72, 76] on div "Awaiting load composition" at bounding box center [82, 83] width 128 height 15
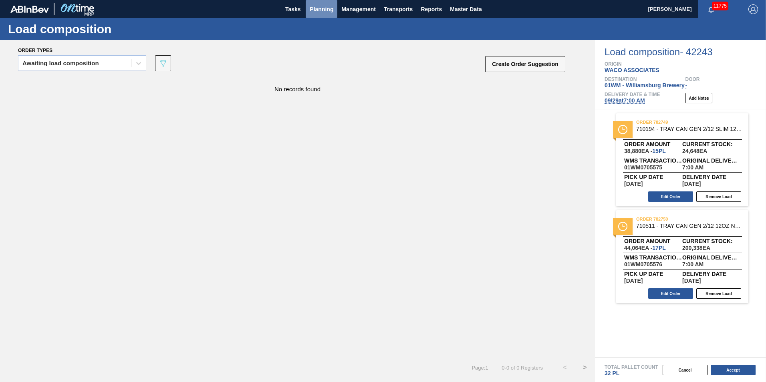
click at [318, 14] on button "Planning" at bounding box center [322, 9] width 32 height 18
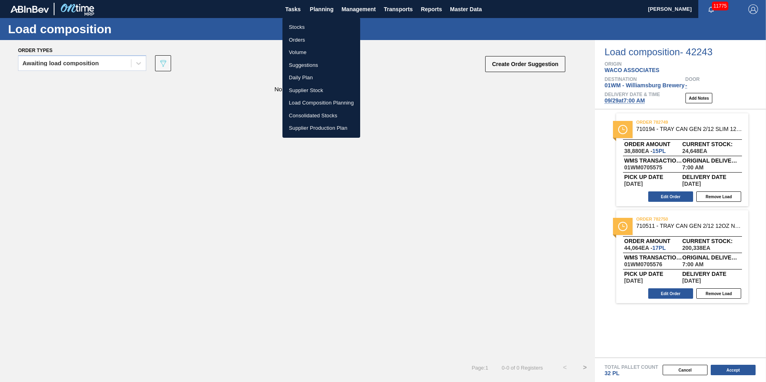
click at [309, 60] on li "Suggestions" at bounding box center [321, 65] width 78 height 13
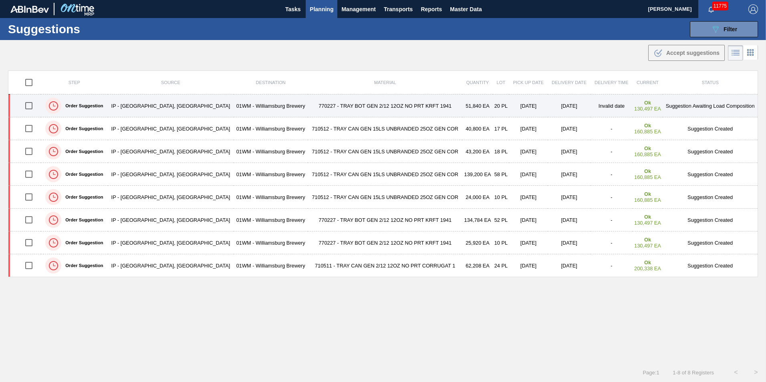
click at [596, 110] on td "Invalid date" at bounding box center [611, 106] width 42 height 23
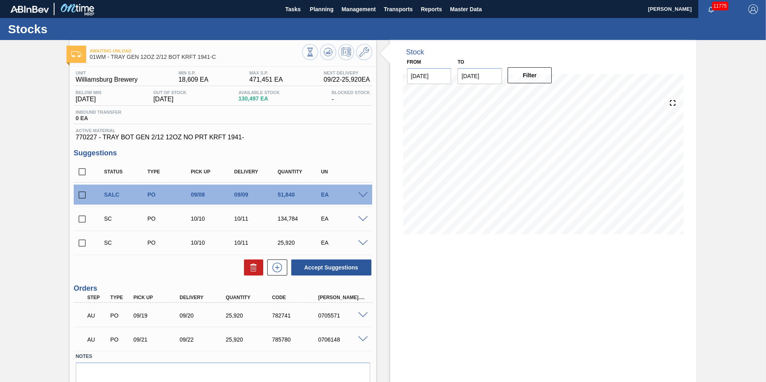
click at [80, 195] on input "checkbox" at bounding box center [82, 195] width 17 height 17
checkbox input "true"
click at [79, 221] on input "checkbox" at bounding box center [82, 219] width 17 height 17
checkbox input "true"
click at [334, 273] on button "Accept Suggestions" at bounding box center [331, 268] width 80 height 16
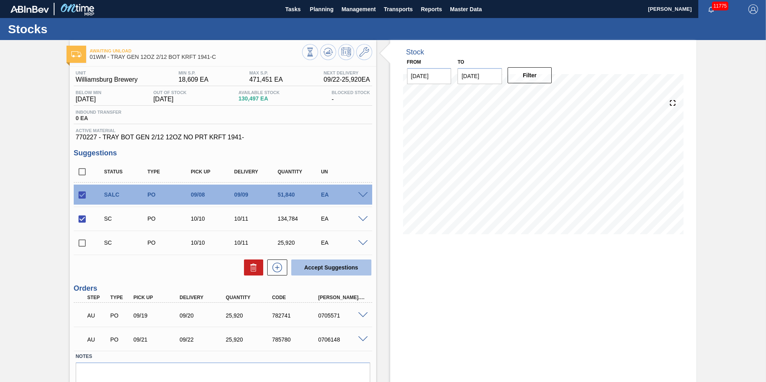
checkbox input "false"
click at [361, 194] on span at bounding box center [363, 195] width 10 height 6
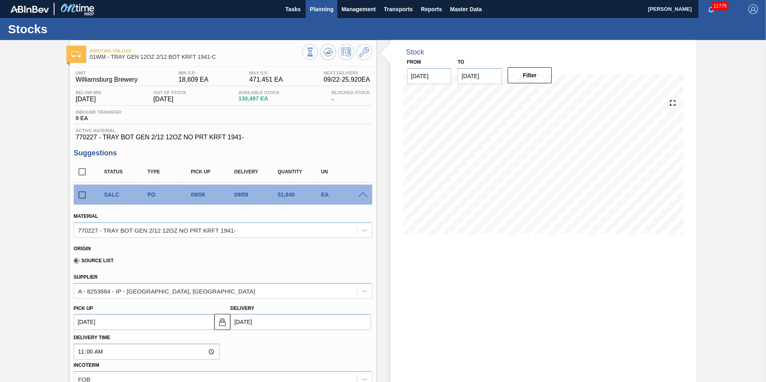
click at [317, 12] on span "Planning" at bounding box center [322, 9] width 24 height 10
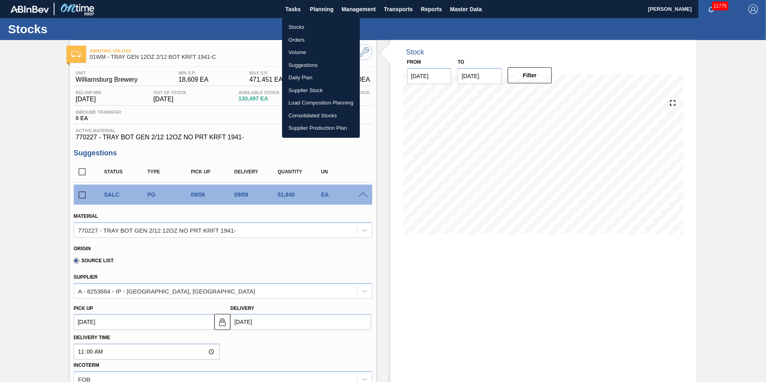
click at [309, 65] on li "Suggestions" at bounding box center [321, 65] width 78 height 13
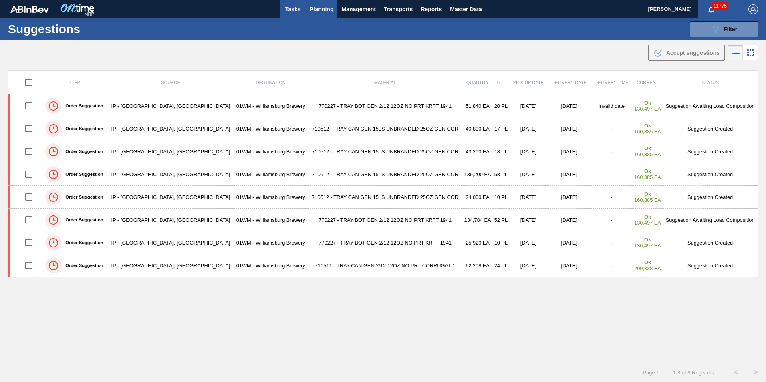
click at [302, 9] on button "Tasks" at bounding box center [293, 9] width 26 height 18
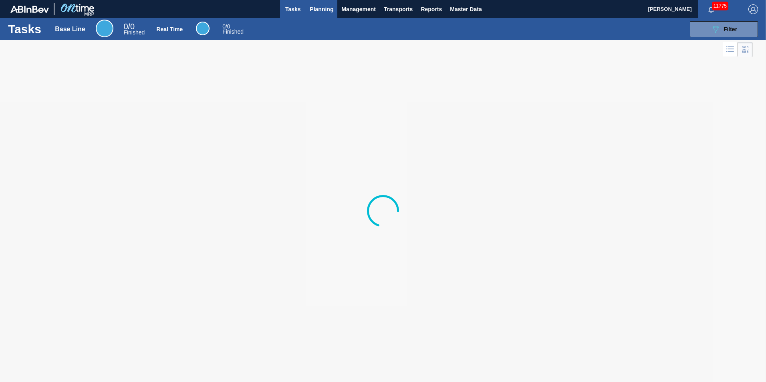
click at [320, 12] on span "Planning" at bounding box center [322, 9] width 24 height 10
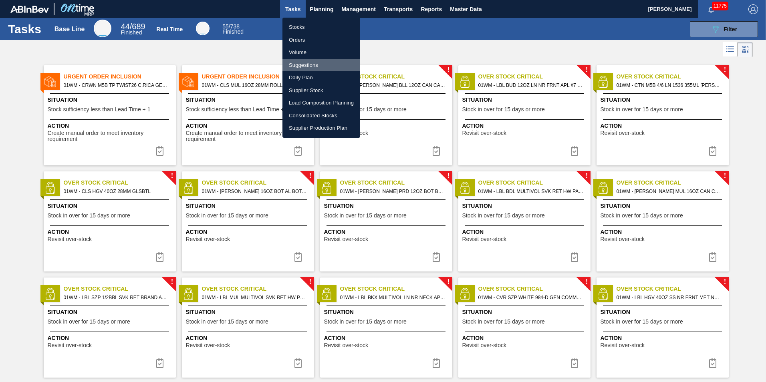
click at [338, 62] on li "Suggestions" at bounding box center [321, 65] width 78 height 13
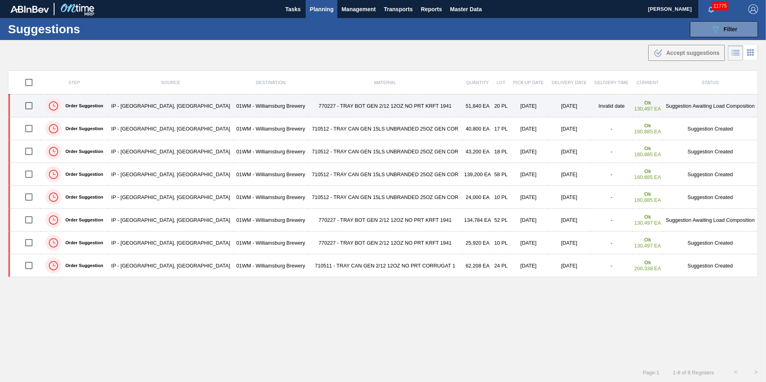
click at [126, 110] on td "IP - [GEOGRAPHIC_DATA], [GEOGRAPHIC_DATA]" at bounding box center [171, 106] width 126 height 23
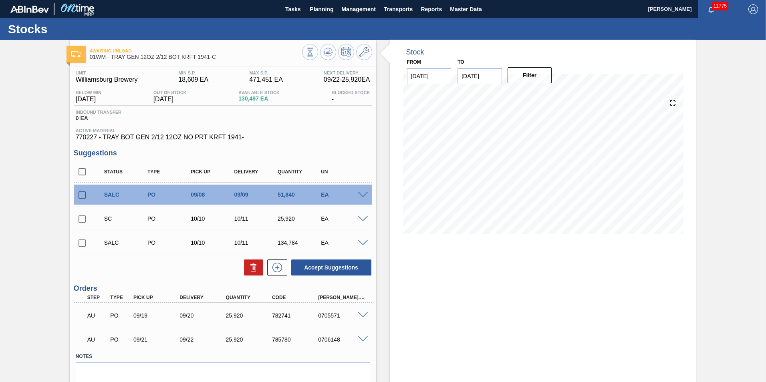
click at [362, 194] on span at bounding box center [363, 195] width 10 height 6
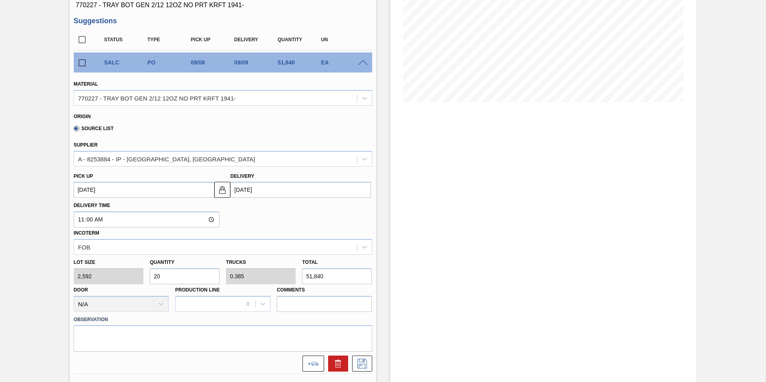
scroll to position [200, 0]
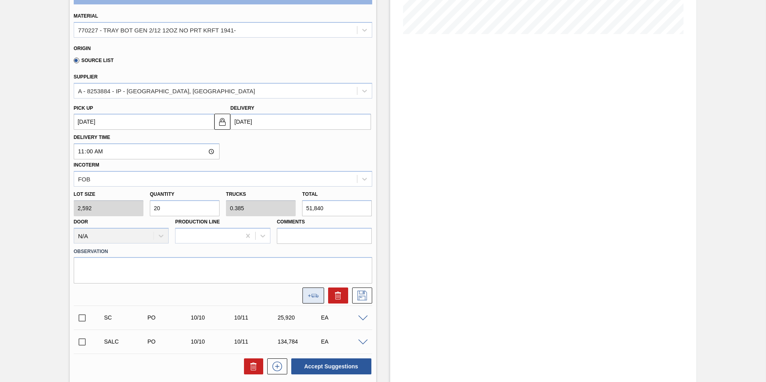
click at [304, 291] on button at bounding box center [313, 296] width 22 height 16
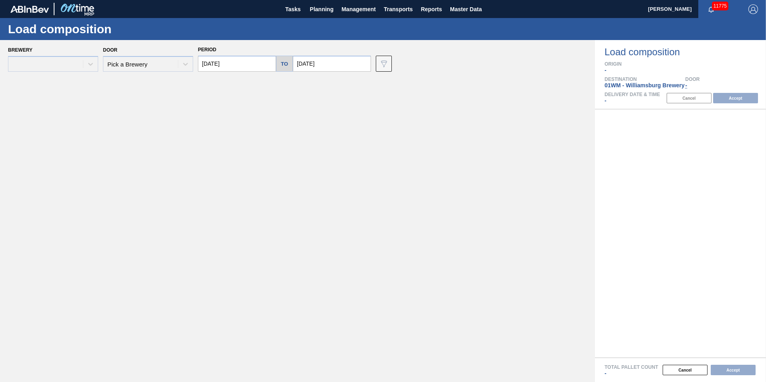
type input "[DATE]"
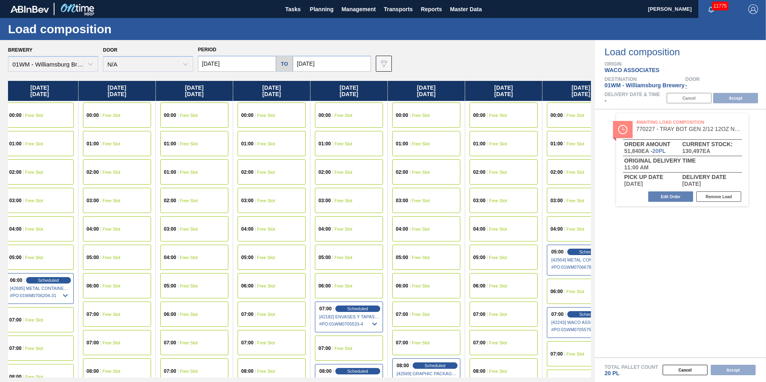
scroll to position [0, 36]
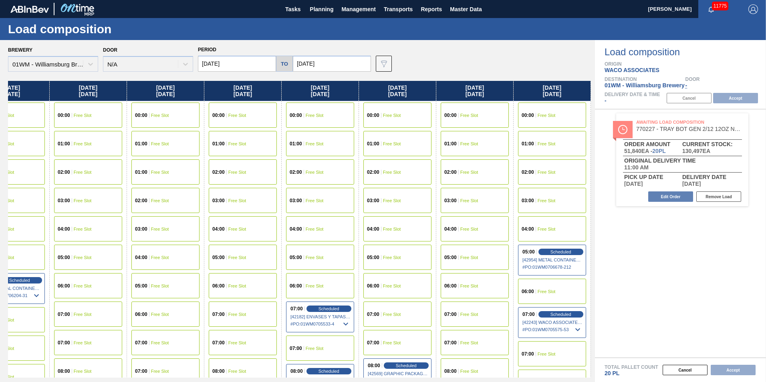
drag, startPoint x: 561, startPoint y: 93, endPoint x: 260, endPoint y: 101, distance: 301.3
click at [260, 101] on div "[DATE] 00:00 Free Slot 01:00 Free Slot 02:00 Free Slot 03:00 Free Slot 04:00 Fr…" at bounding box center [299, 229] width 583 height 297
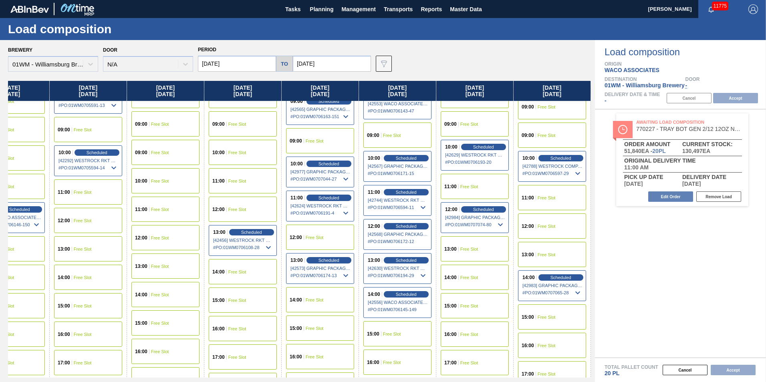
scroll to position [320, 36]
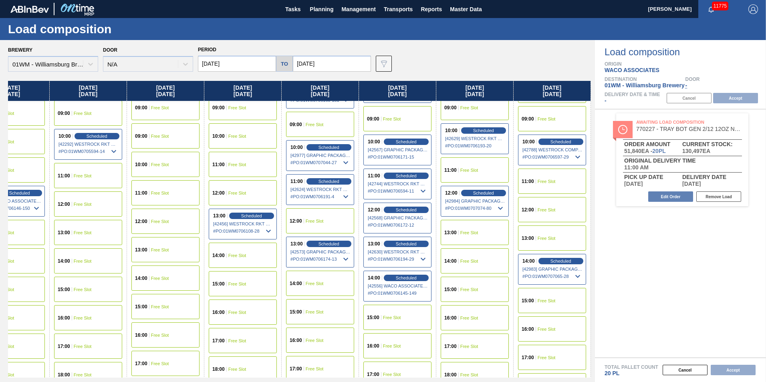
click at [318, 66] on input "[DATE]" at bounding box center [332, 64] width 78 height 16
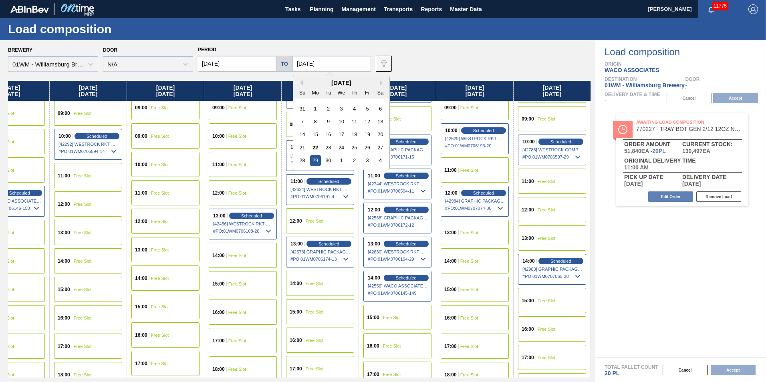
click at [564, 68] on div "Brewery 01WM - [GEOGRAPHIC_DATA] Brewery Door N/A Period [DATE] to [DATE] Previ…" at bounding box center [299, 58] width 583 height 28
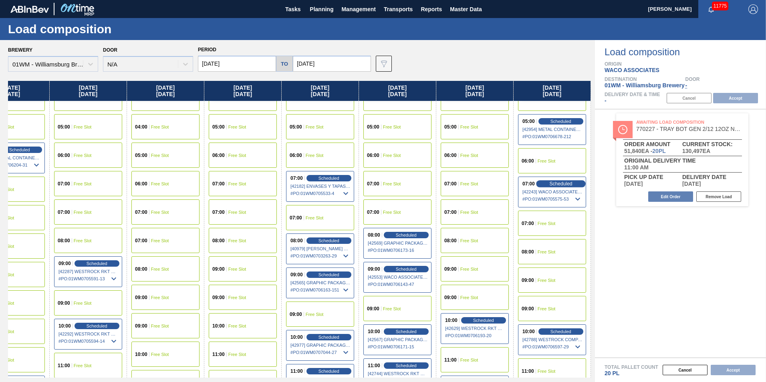
scroll to position [120, 36]
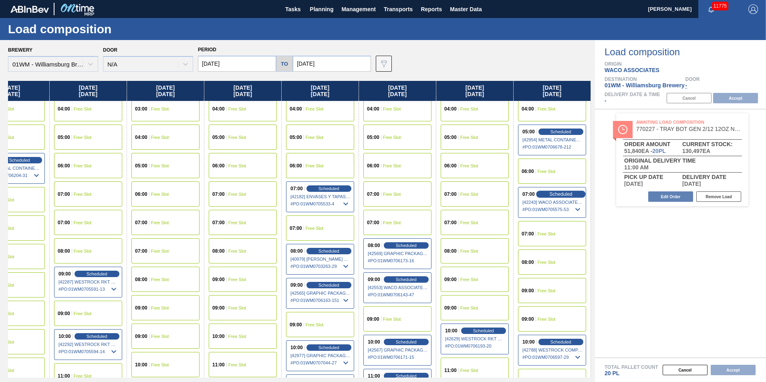
click at [558, 196] on span "Scheduled" at bounding box center [560, 193] width 23 height 5
click at [555, 195] on span "Scheduled" at bounding box center [560, 193] width 23 height 5
click at [548, 207] on span "# PO : 01WM0705575-53" at bounding box center [552, 210] width 60 height 10
click at [548, 207] on span "# PO : 01WM0705575-53" at bounding box center [552, 208] width 60 height 10
click at [548, 207] on span "# PO : 01WM0705575-53" at bounding box center [552, 210] width 60 height 10
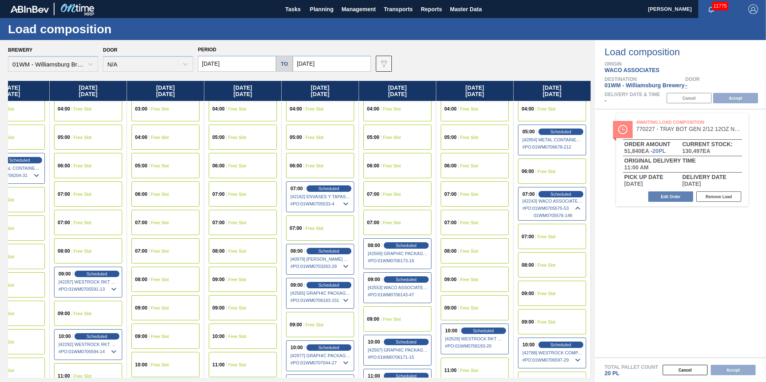
click at [737, 371] on div "Cancel Accept" at bounding box center [670, 370] width 171 height 12
click at [636, 86] on span "01WM - Williamsburg Brewery" at bounding box center [644, 85] width 80 height 6
click at [679, 374] on button "Cancel" at bounding box center [684, 370] width 45 height 10
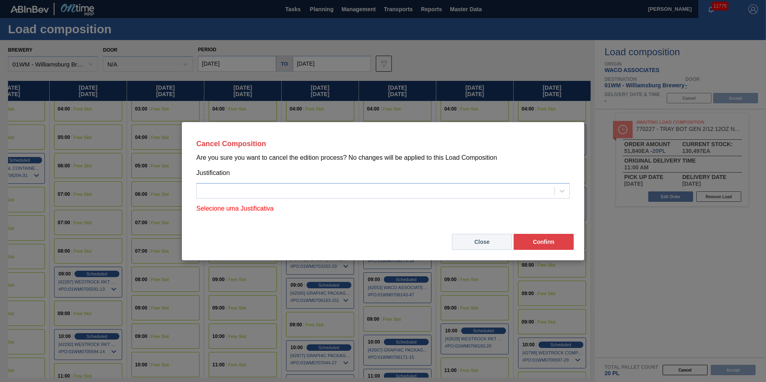
click at [471, 244] on button "Close" at bounding box center [482, 242] width 60 height 16
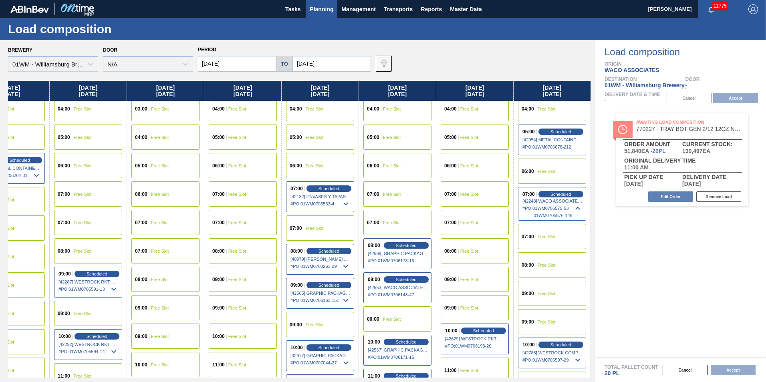
click at [313, 12] on span "Planning" at bounding box center [322, 9] width 24 height 10
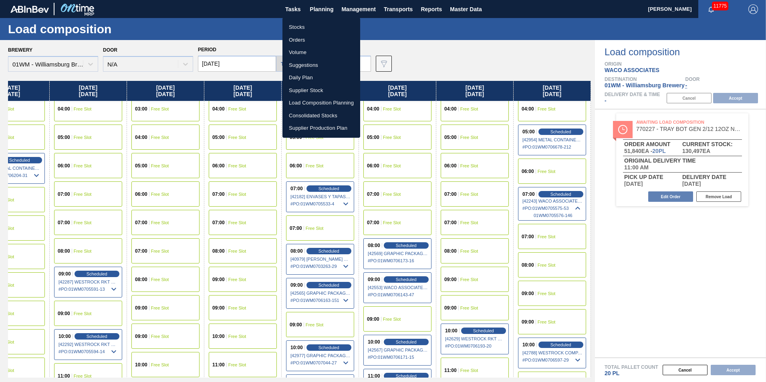
click at [317, 64] on li "Suggestions" at bounding box center [321, 65] width 78 height 13
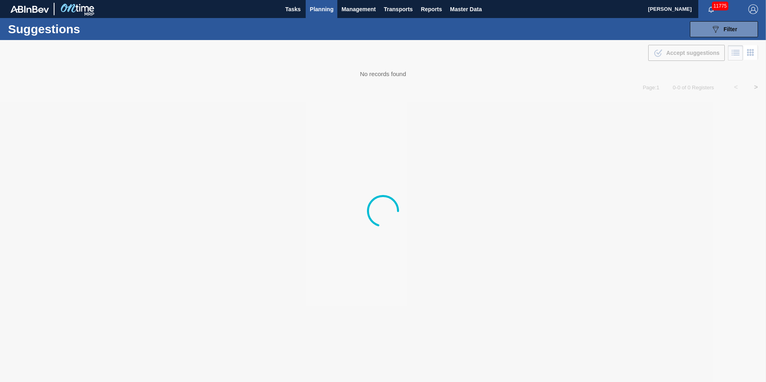
click at [322, 12] on span "Planning" at bounding box center [322, 9] width 24 height 10
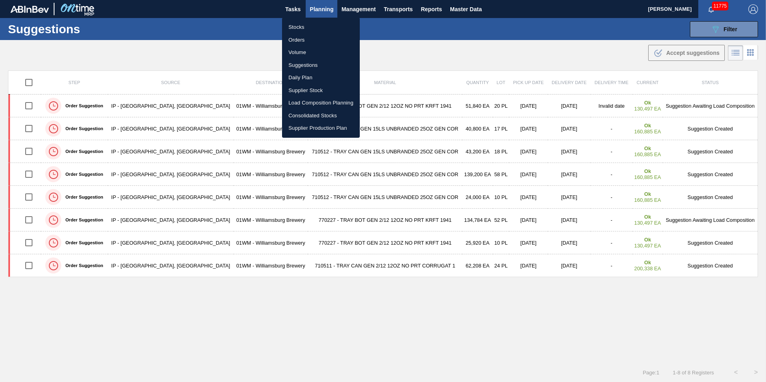
click at [309, 34] on li "Orders" at bounding box center [321, 40] width 78 height 13
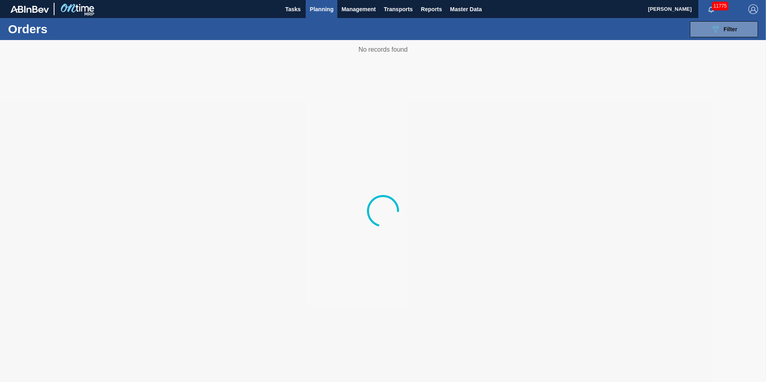
click at [320, 9] on span "Planning" at bounding box center [322, 9] width 24 height 10
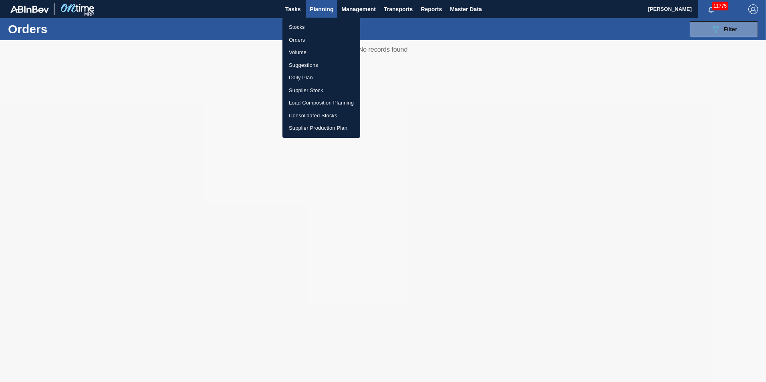
click at [318, 102] on li "Load Composition Planning" at bounding box center [321, 103] width 78 height 13
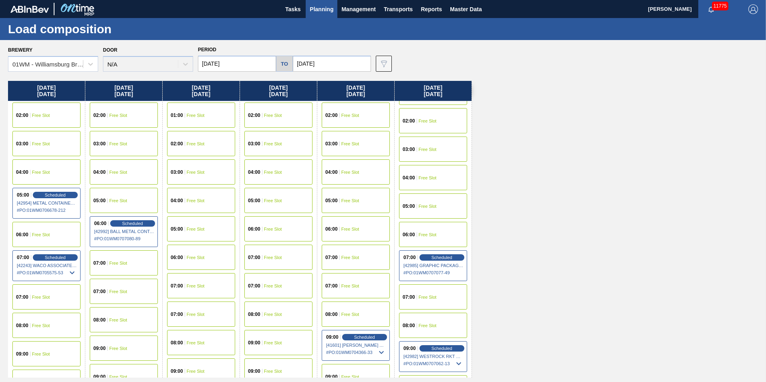
scroll to position [120, 0]
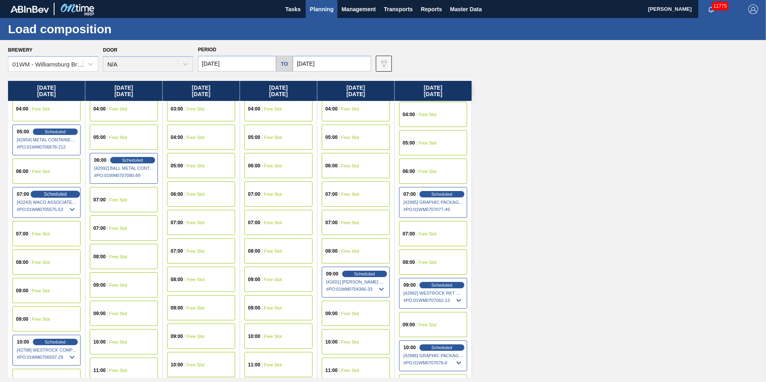
click at [40, 196] on div "Scheduled" at bounding box center [54, 194] width 49 height 7
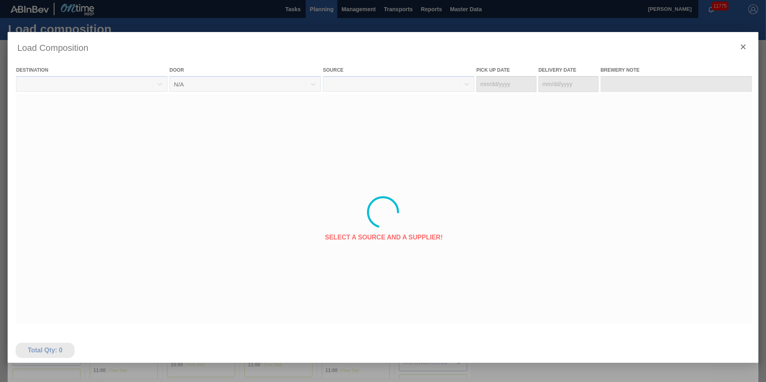
type Date "[DATE]"
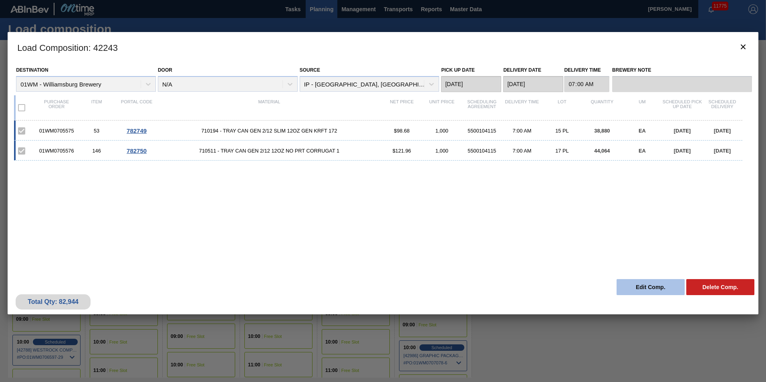
click at [668, 292] on button "Edit Comp." at bounding box center [650, 287] width 68 height 16
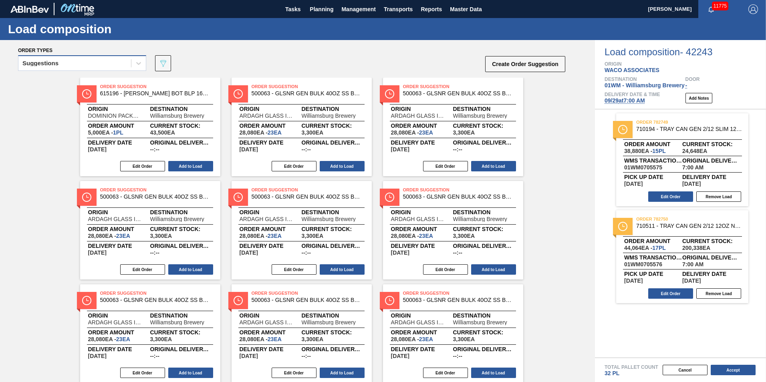
click at [107, 66] on div "Suggestions" at bounding box center [74, 64] width 113 height 12
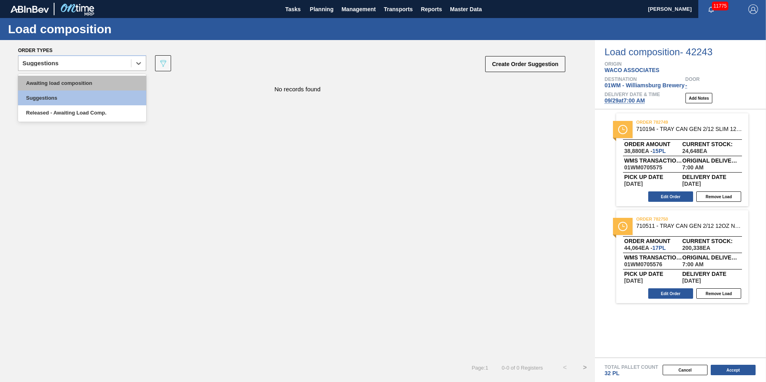
click at [108, 85] on div "Awaiting load composition" at bounding box center [82, 83] width 128 height 15
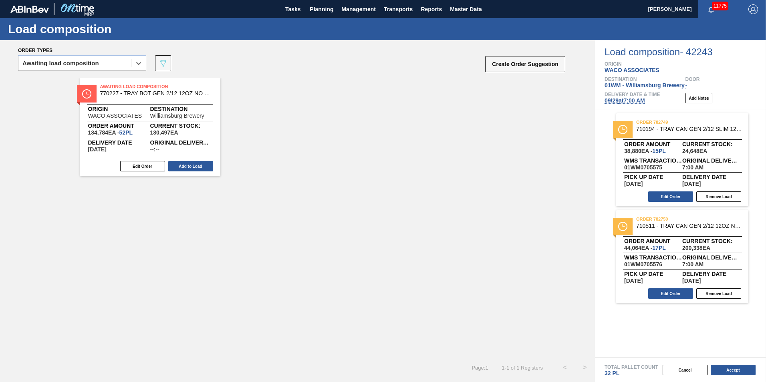
click at [140, 129] on div "Order amount 134,784 EA - 52 PL" at bounding box center [119, 129] width 62 height 12
click at [144, 165] on button "Edit Order" at bounding box center [142, 166] width 45 height 10
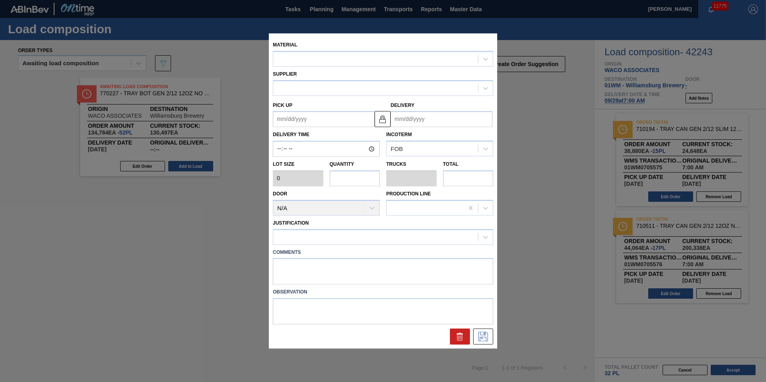
type input "2,592"
type input "52"
type input "1"
type input "134,784"
type up "[DATE]"
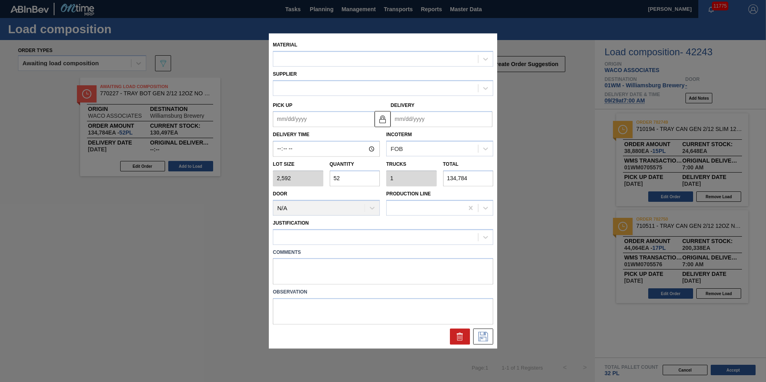
type input "[DATE]"
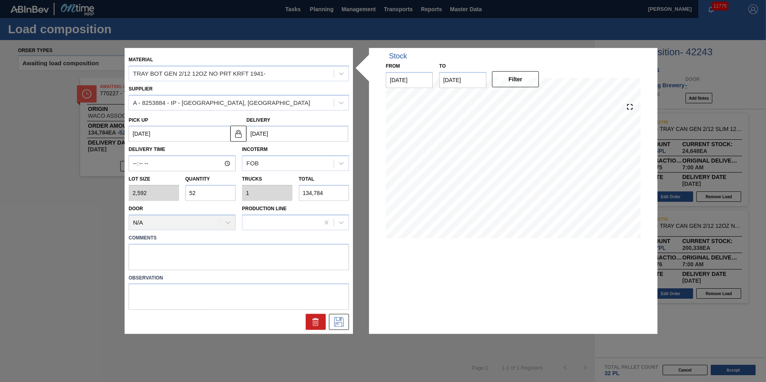
click at [134, 195] on div "Lot size 2,592 Quantity 52 Trucks 1 Total 134,784" at bounding box center [238, 186] width 227 height 30
type input "20"
type input "0.385"
type input "51,840"
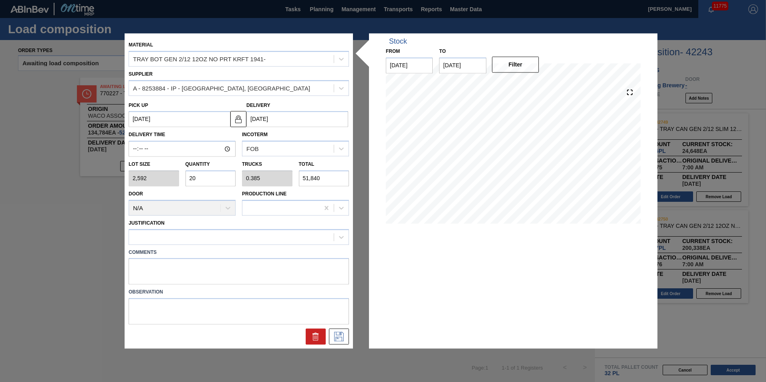
type input "20"
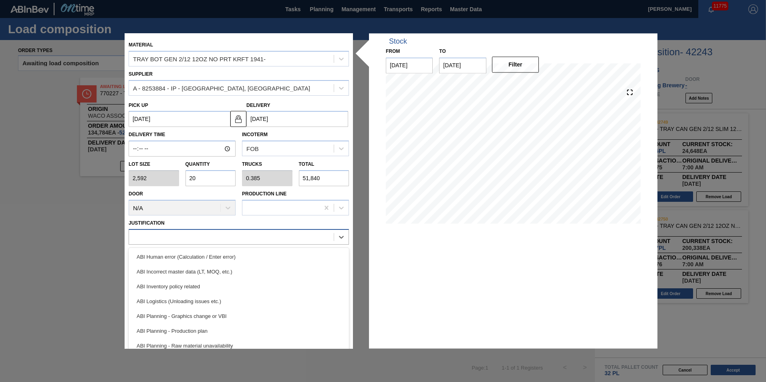
click at [203, 233] on div at bounding box center [231, 237] width 205 height 12
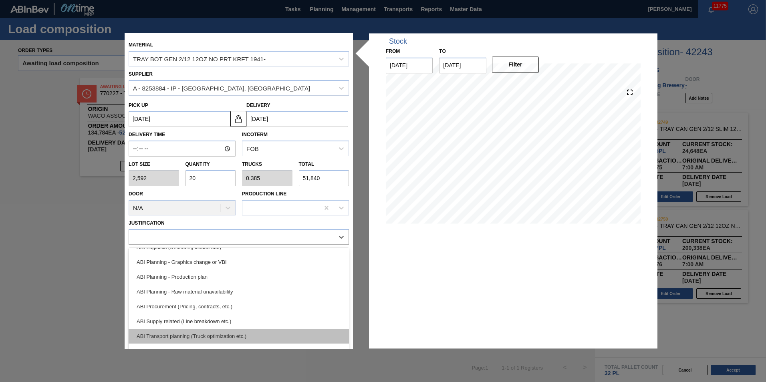
scroll to position [40, 0]
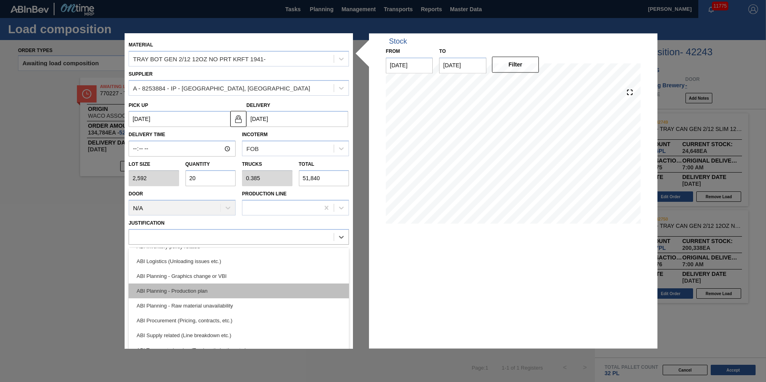
click at [242, 294] on div "ABI Planning - Production plan" at bounding box center [239, 291] width 220 height 15
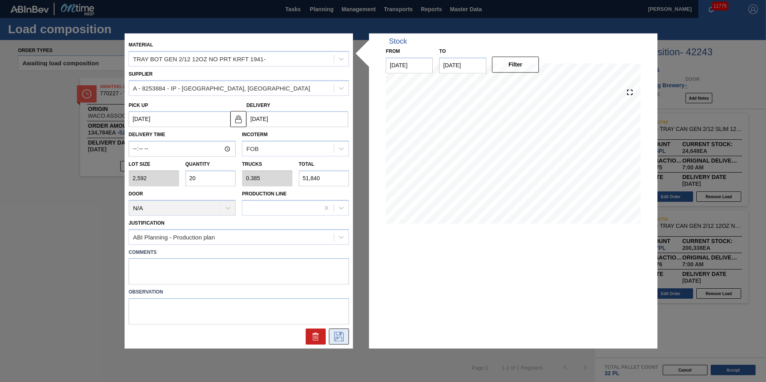
click at [337, 336] on icon at bounding box center [338, 337] width 13 height 10
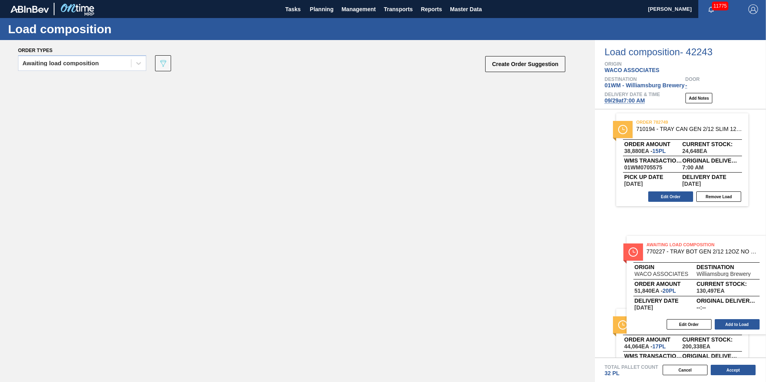
drag, startPoint x: 187, startPoint y: 122, endPoint x: 737, endPoint y: 283, distance: 573.3
click at [737, 283] on div "Order types Awaiting load composition 089F7B8B-B2A5-4AFE-B5C0-19BA573D28AC Crea…" at bounding box center [383, 211] width 766 height 342
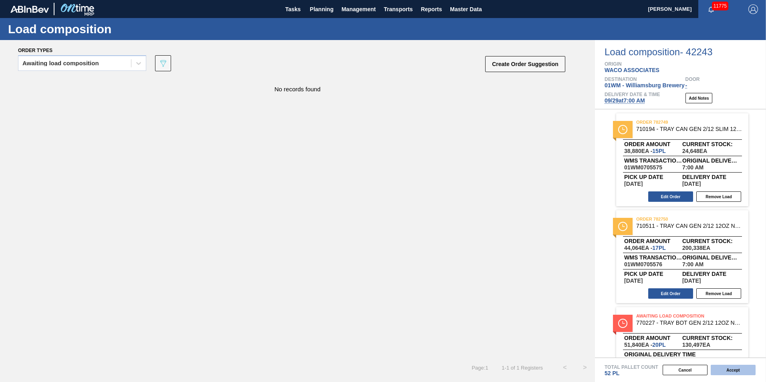
click at [737, 369] on button "Accept" at bounding box center [732, 370] width 45 height 10
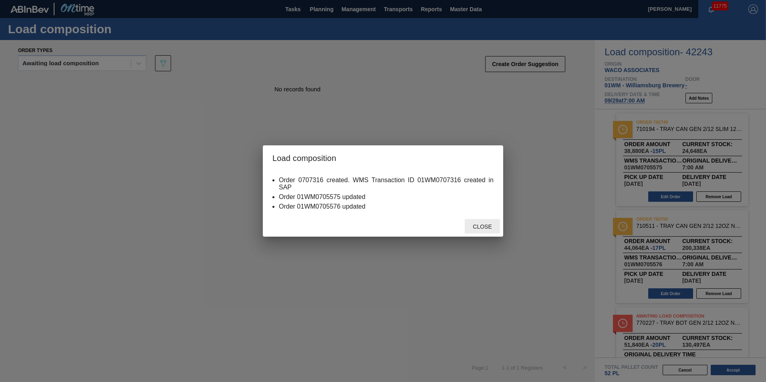
click at [481, 222] on div "Close" at bounding box center [482, 226] width 35 height 15
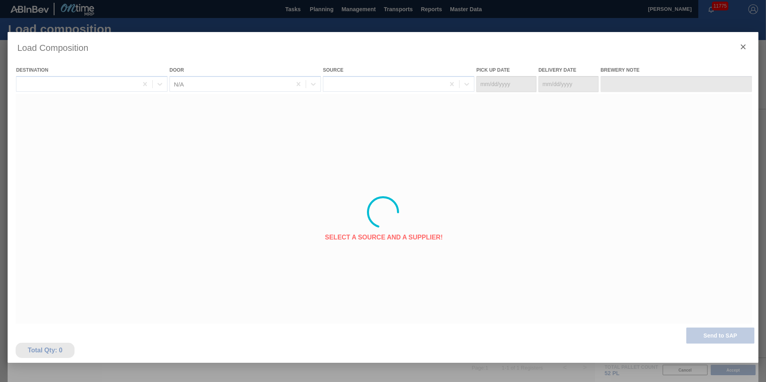
type Date "[DATE]"
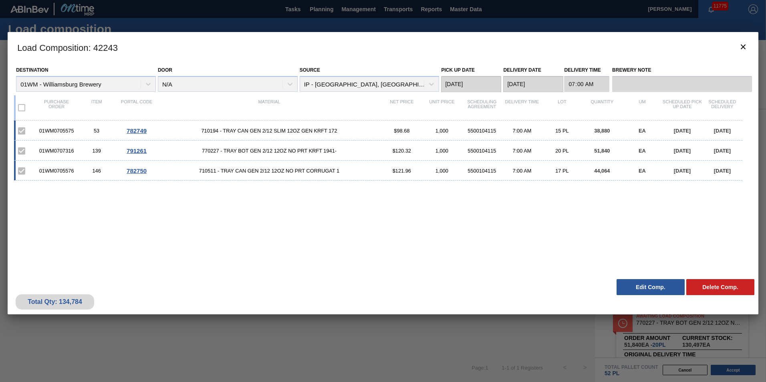
click at [649, 288] on button "Edit Comp." at bounding box center [650, 287] width 68 height 16
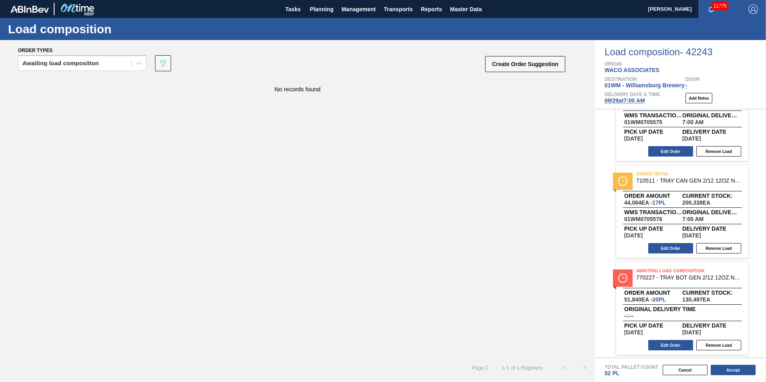
scroll to position [46, 0]
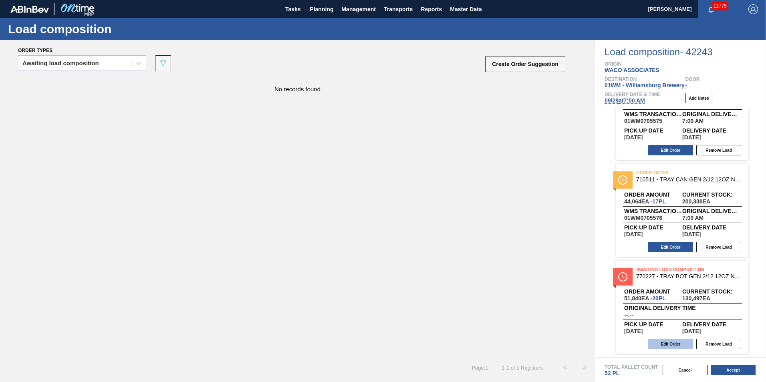
click at [673, 343] on button "Edit Order" at bounding box center [670, 344] width 45 height 10
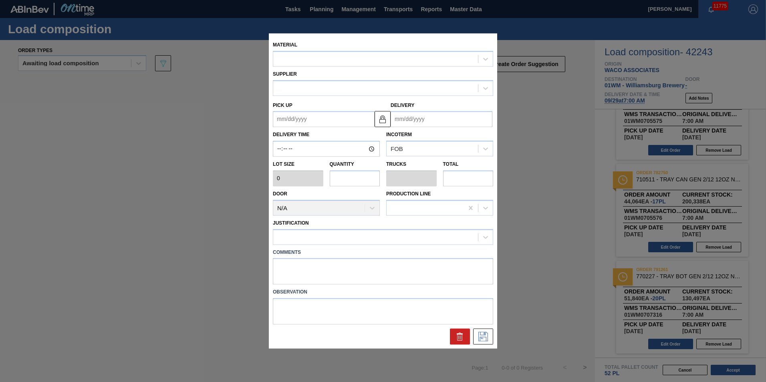
type input "07:00:00"
type input "2,592"
type input "20"
type input "0.385"
type input "51,840"
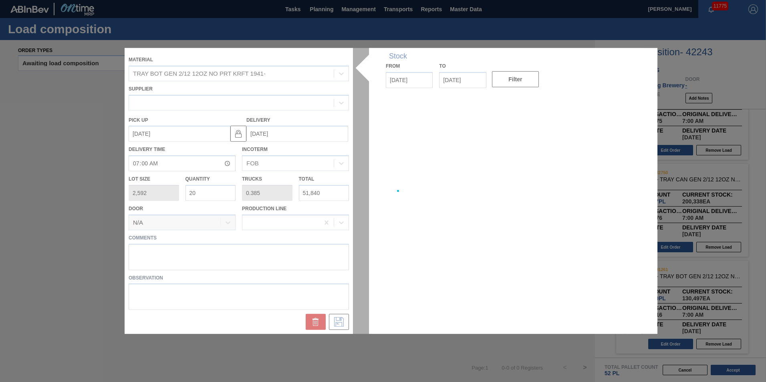
type up "[DATE]"
type input "[DATE]"
click at [194, 259] on div at bounding box center [383, 191] width 517 height 286
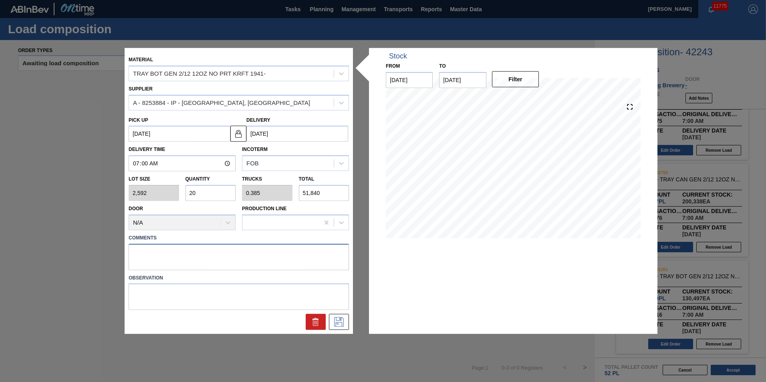
click at [191, 254] on textarea at bounding box center [239, 256] width 220 height 26
type textarea "N"
click at [342, 322] on icon at bounding box center [338, 322] width 13 height 10
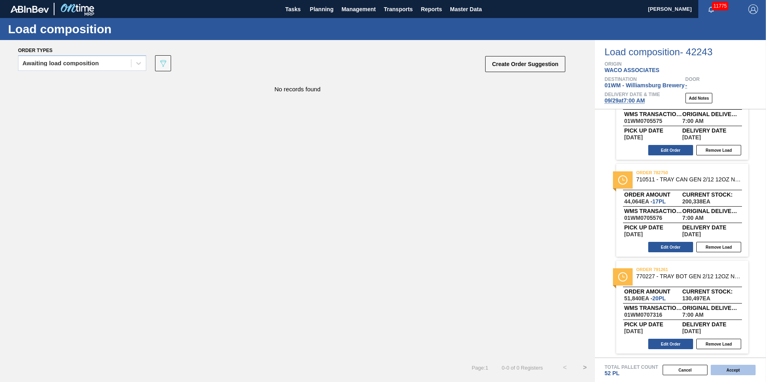
click at [740, 373] on button "Accept" at bounding box center [732, 370] width 45 height 10
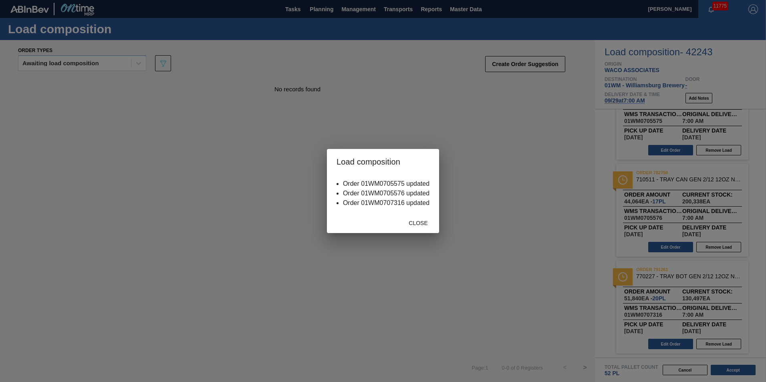
click at [414, 218] on div "Close" at bounding box center [417, 222] width 35 height 15
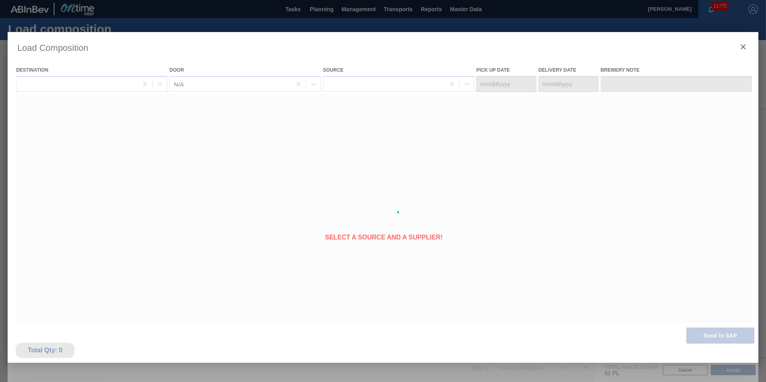
type Date "[DATE]"
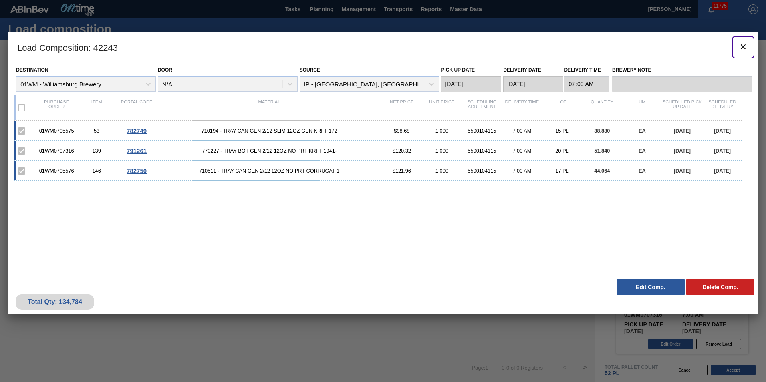
click at [742, 53] on button "botão de ícone" at bounding box center [742, 47] width 19 height 19
